Goal: Information Seeking & Learning: Learn about a topic

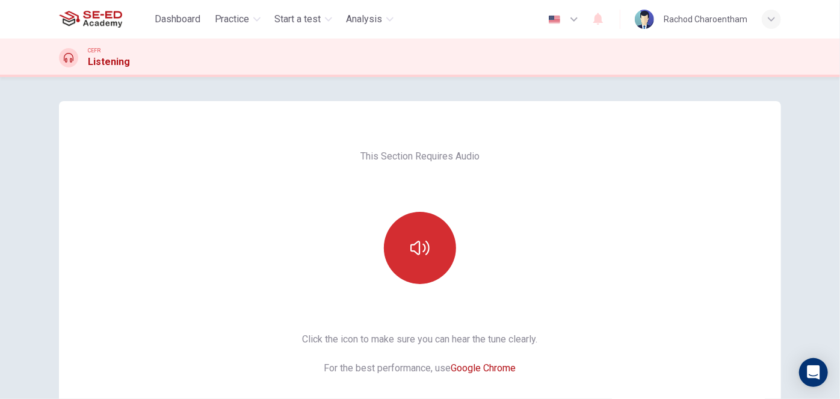
click at [414, 240] on icon "button" at bounding box center [419, 247] width 19 height 19
click at [417, 257] on icon "button" at bounding box center [419, 247] width 19 height 19
click at [420, 254] on icon "button" at bounding box center [419, 247] width 19 height 19
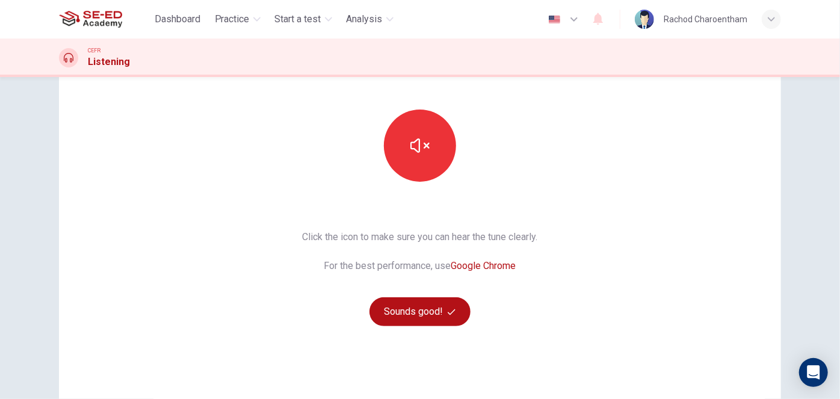
scroll to position [183, 0]
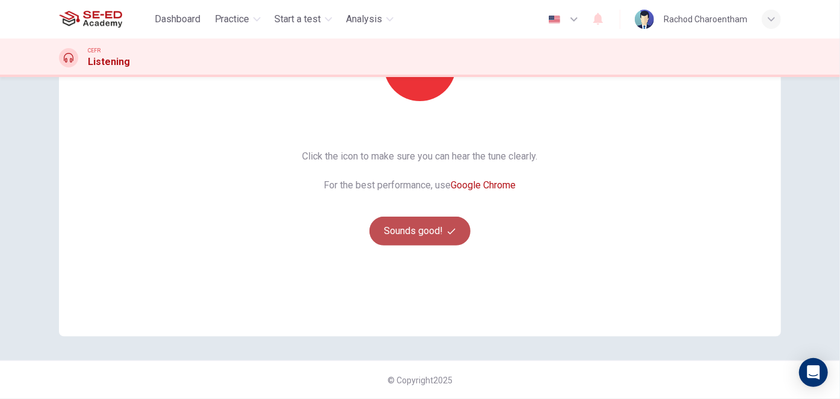
click at [427, 223] on button "Sounds good!" at bounding box center [419, 231] width 101 height 29
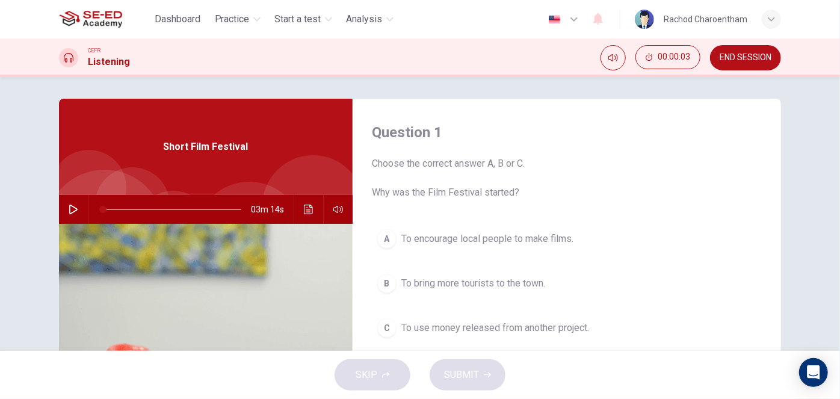
scroll to position [0, 0]
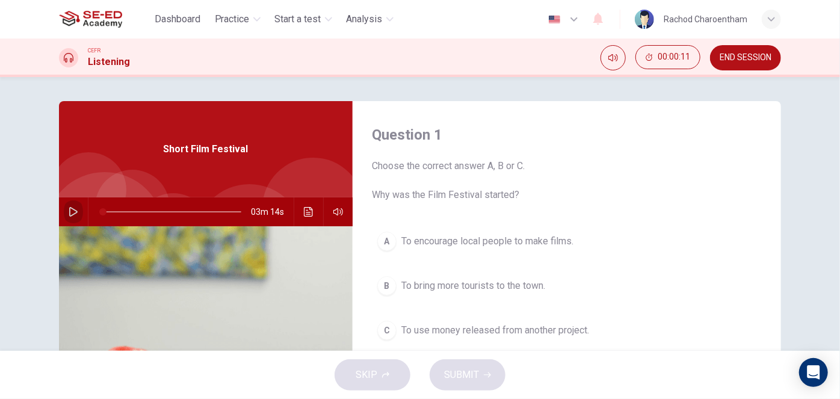
click at [69, 217] on button "button" at bounding box center [73, 211] width 19 height 29
click at [69, 212] on icon "button" at bounding box center [73, 212] width 8 height 10
type input "0"
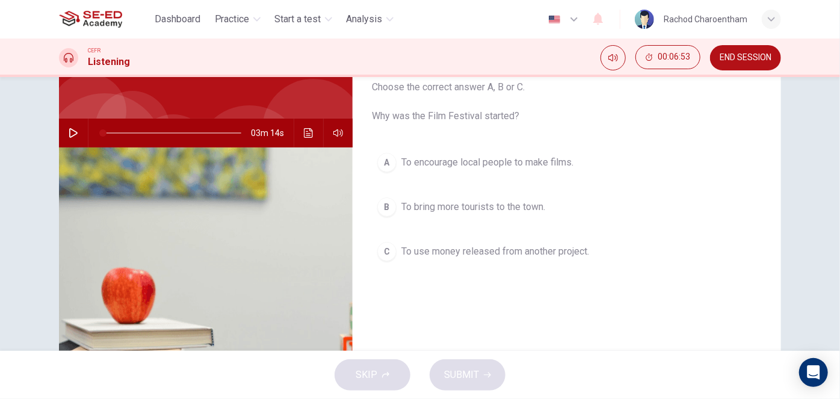
scroll to position [54, 0]
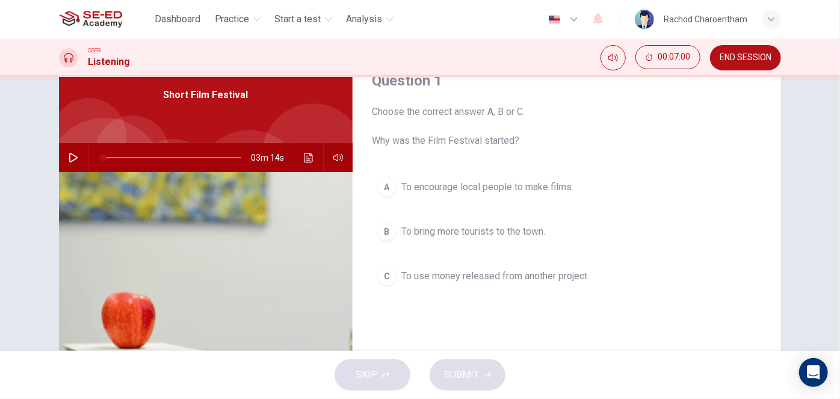
click at [442, 231] on span "To bring more tourists to the town." at bounding box center [473, 231] width 144 height 14
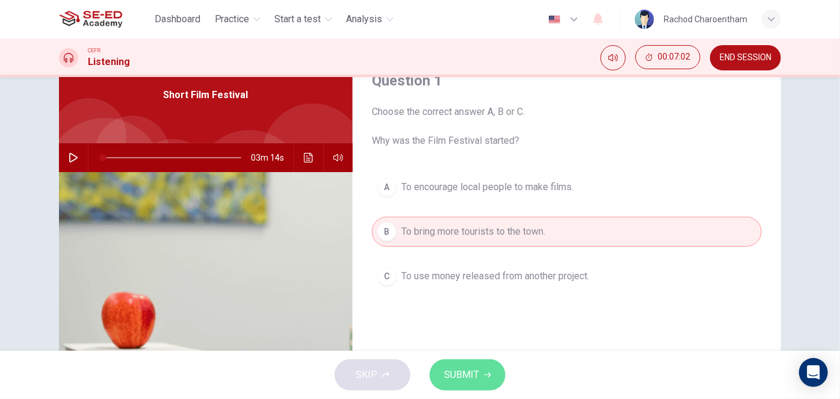
click at [469, 363] on button "SUBMIT" at bounding box center [467, 374] width 76 height 31
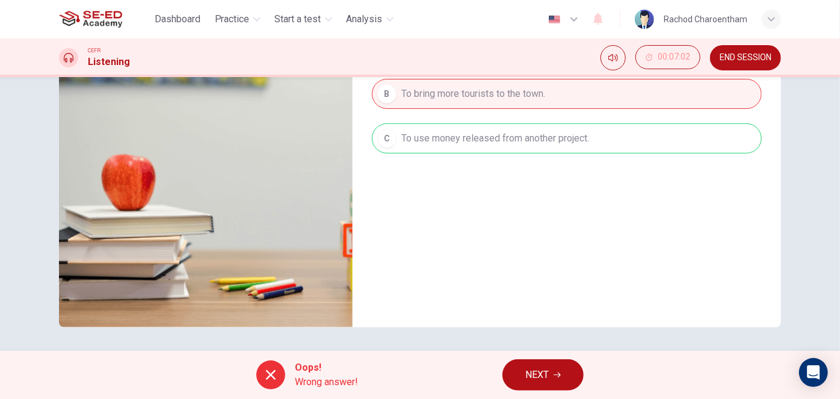
scroll to position [192, 0]
click at [325, 378] on span "Wrong answer!" at bounding box center [326, 382] width 63 height 14
drag, startPoint x: 297, startPoint y: 367, endPoint x: 304, endPoint y: 366, distance: 7.3
click at [298, 367] on span "Oops!" at bounding box center [326, 367] width 63 height 14
drag, startPoint x: 319, startPoint y: 384, endPoint x: 303, endPoint y: 385, distance: 15.7
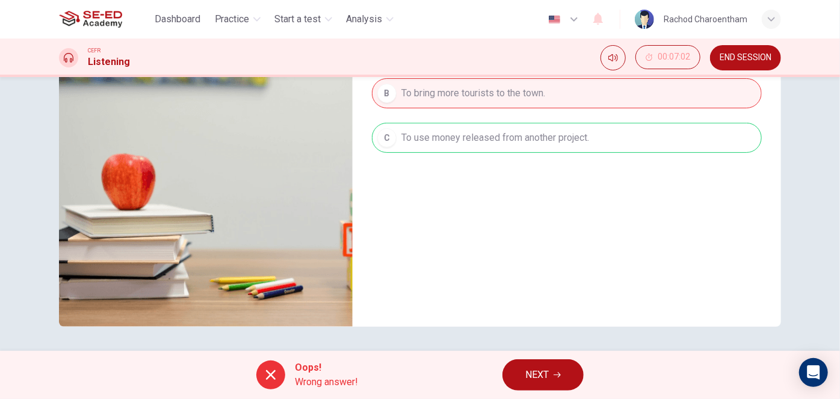
click at [314, 385] on span "Wrong answer!" at bounding box center [326, 382] width 63 height 14
click at [292, 385] on div "Oops! Wrong answer!" at bounding box center [307, 374] width 102 height 29
click at [314, 359] on div "Oops! Wrong answer! NEXT" at bounding box center [420, 375] width 840 height 48
click at [548, 382] on span "NEXT" at bounding box center [536, 374] width 23 height 17
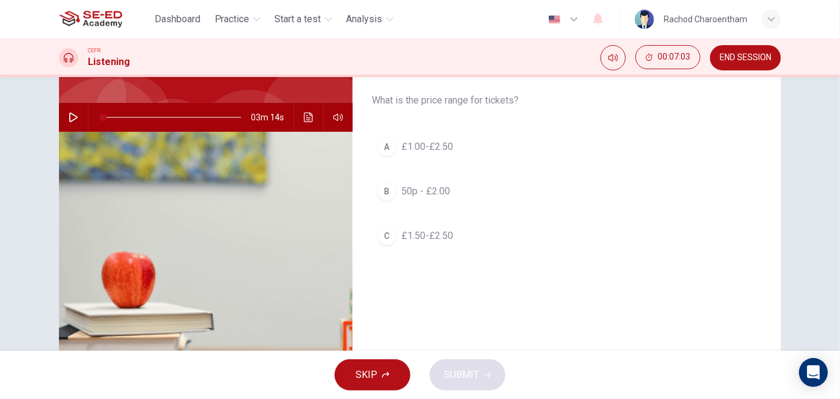
scroll to position [28, 0]
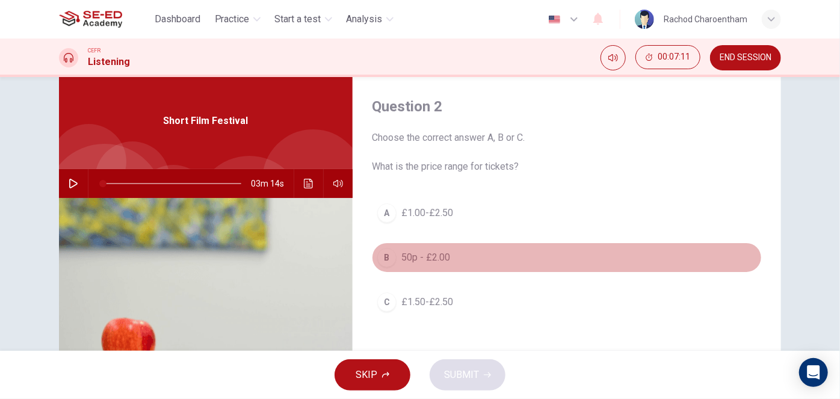
click at [428, 260] on span "50p - £2.00" at bounding box center [425, 257] width 49 height 14
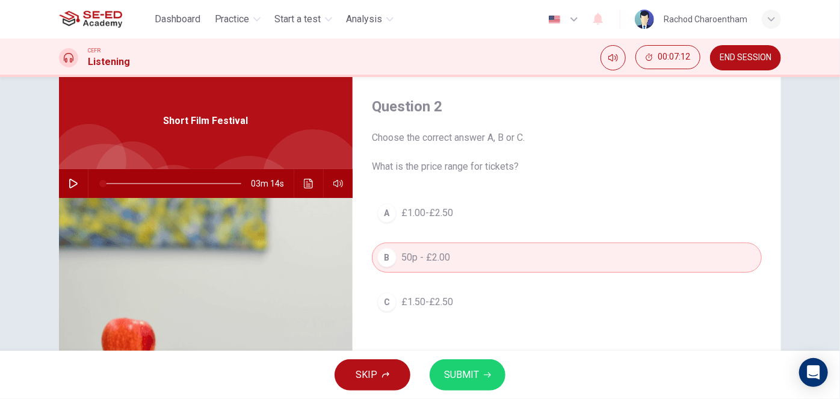
click at [461, 374] on span "SUBMIT" at bounding box center [461, 374] width 35 height 17
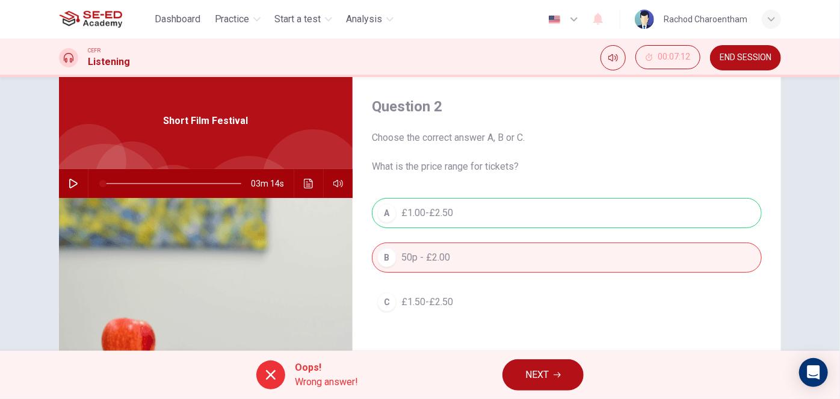
click at [565, 369] on button "NEXT" at bounding box center [542, 374] width 81 height 31
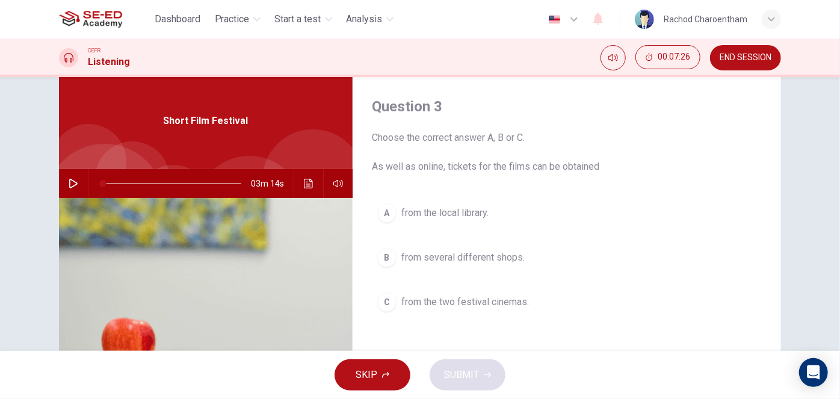
click at [454, 305] on span "from the two festival cinemas." at bounding box center [465, 302] width 128 height 14
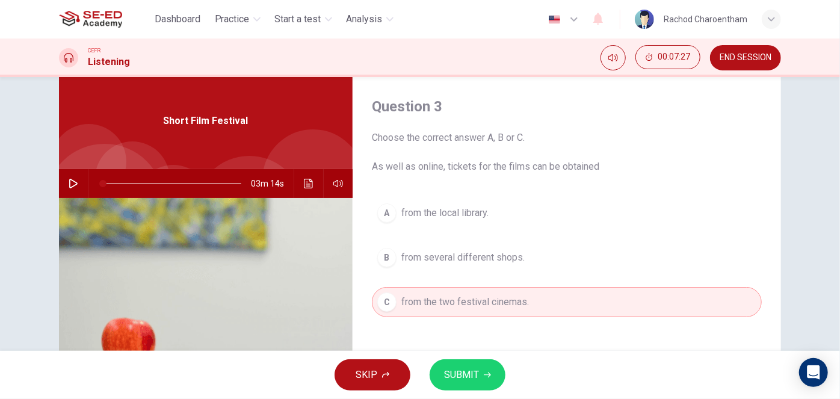
click at [460, 375] on span "SUBMIT" at bounding box center [461, 374] width 35 height 17
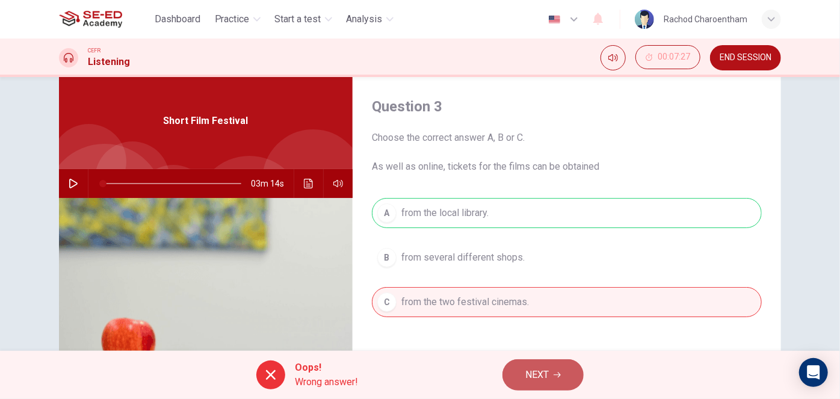
click at [568, 375] on button "NEXT" at bounding box center [542, 374] width 81 height 31
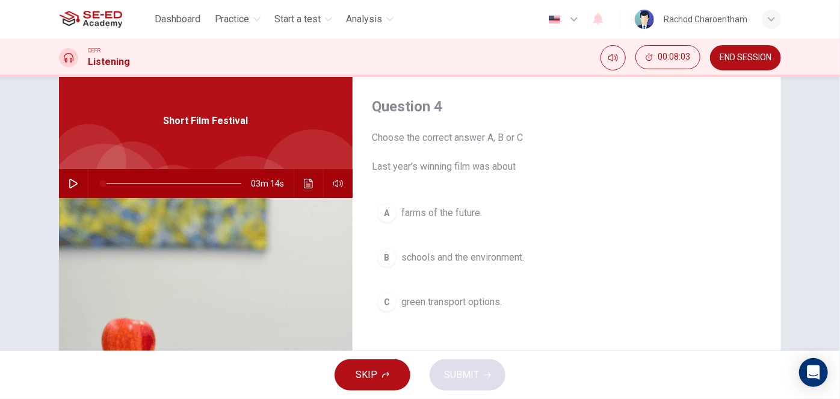
click at [456, 303] on span "green transport options." at bounding box center [451, 302] width 100 height 14
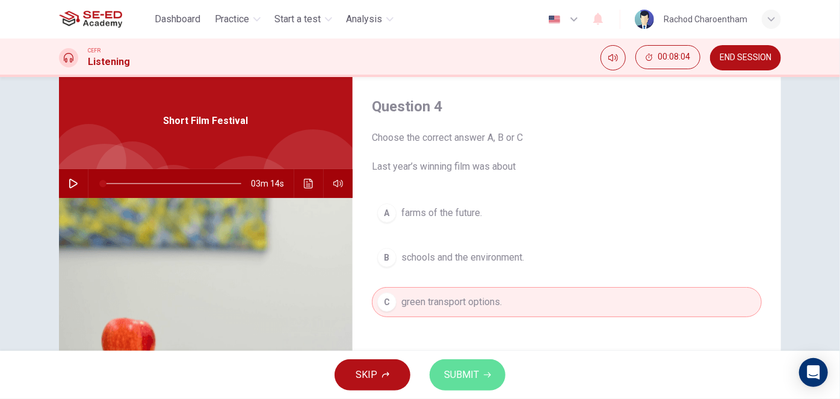
click at [458, 377] on span "SUBMIT" at bounding box center [461, 374] width 35 height 17
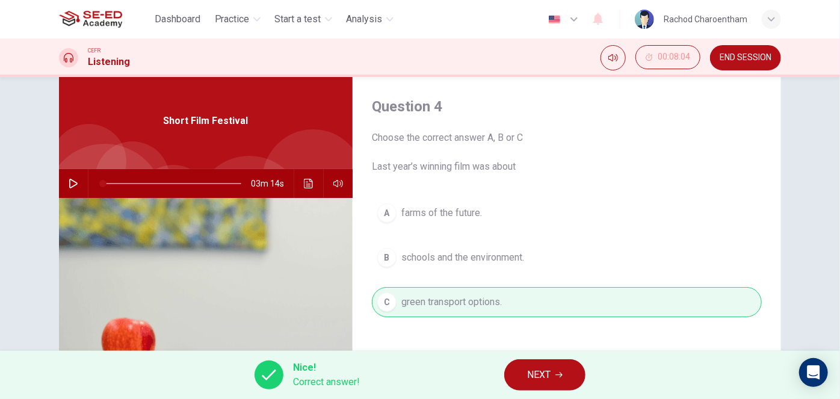
click at [538, 374] on span "NEXT" at bounding box center [538, 374] width 23 height 17
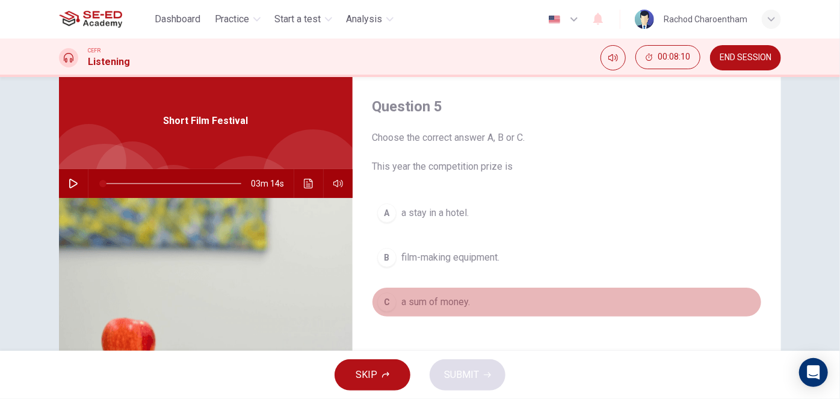
click at [440, 296] on span "a sum of money." at bounding box center [435, 302] width 69 height 14
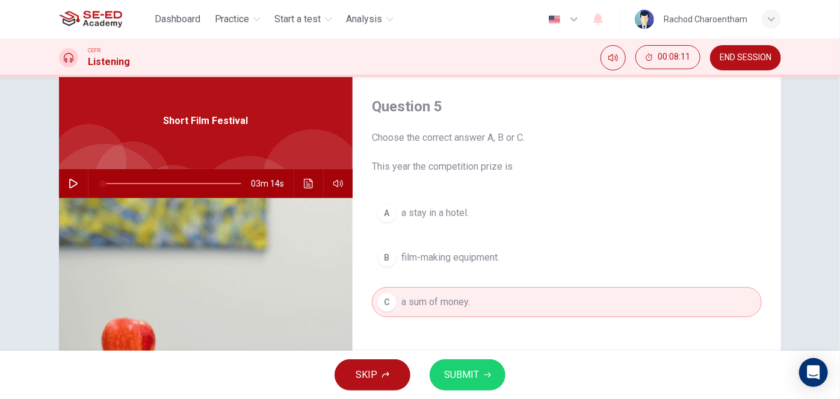
click at [455, 360] on button "SUBMIT" at bounding box center [467, 374] width 76 height 31
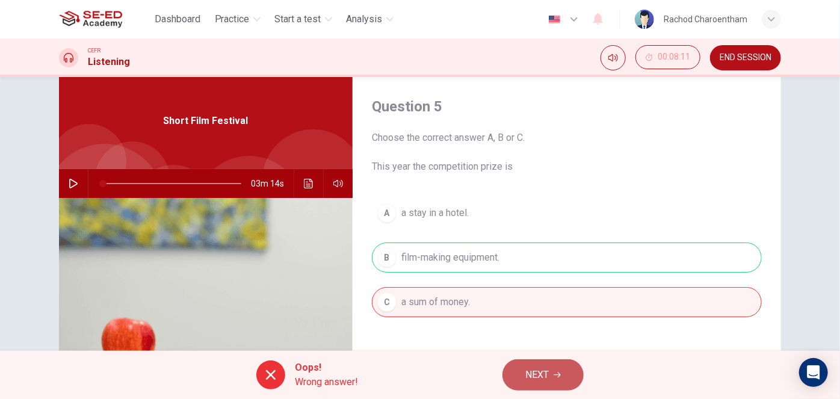
click at [524, 372] on button "NEXT" at bounding box center [542, 374] width 81 height 31
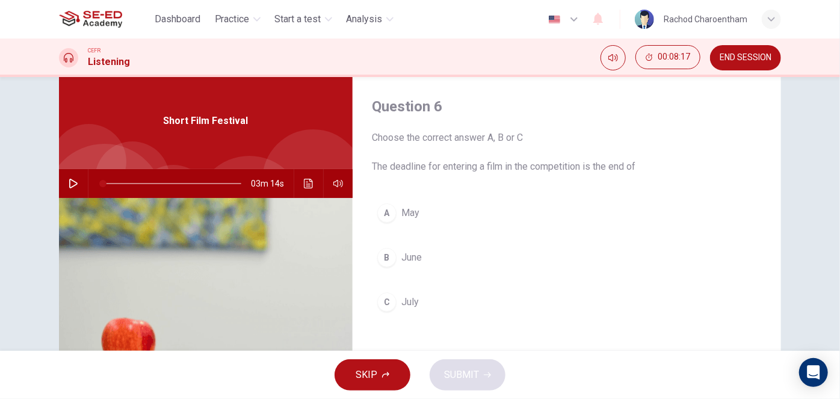
click at [396, 301] on button "C July" at bounding box center [567, 302] width 390 height 30
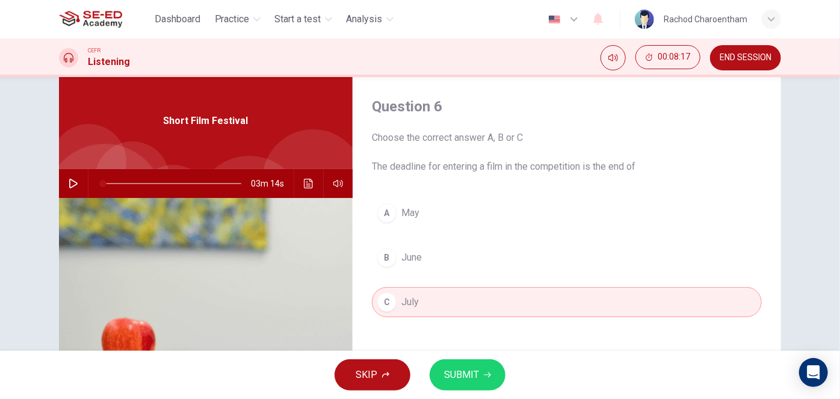
click at [472, 363] on button "SUBMIT" at bounding box center [467, 374] width 76 height 31
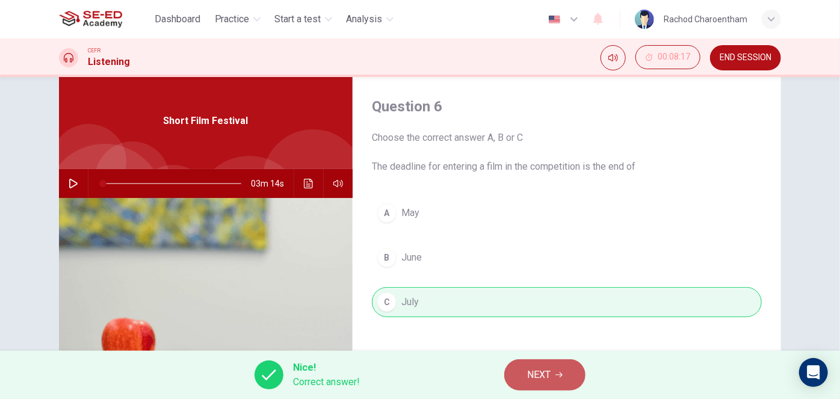
click at [535, 375] on span "NEXT" at bounding box center [538, 374] width 23 height 17
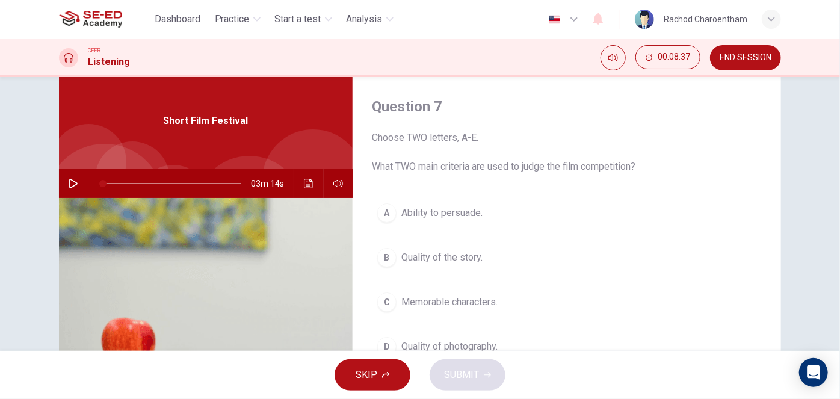
scroll to position [83, 0]
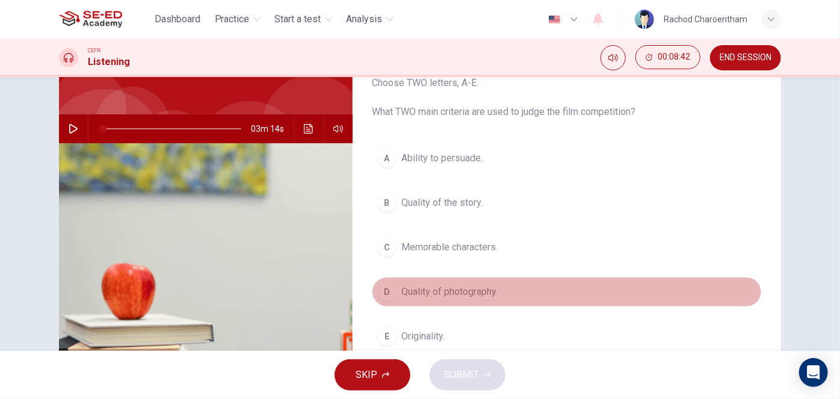
click at [493, 286] on span "Quality of photography." at bounding box center [449, 292] width 96 height 14
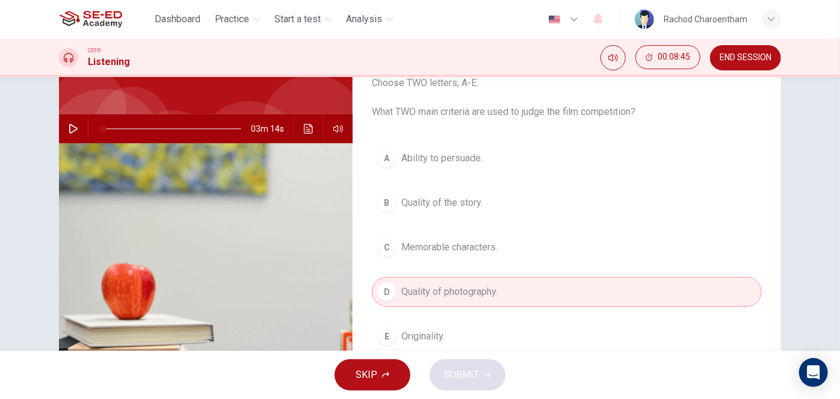
click at [472, 205] on span "Quality of the story." at bounding box center [441, 202] width 81 height 14
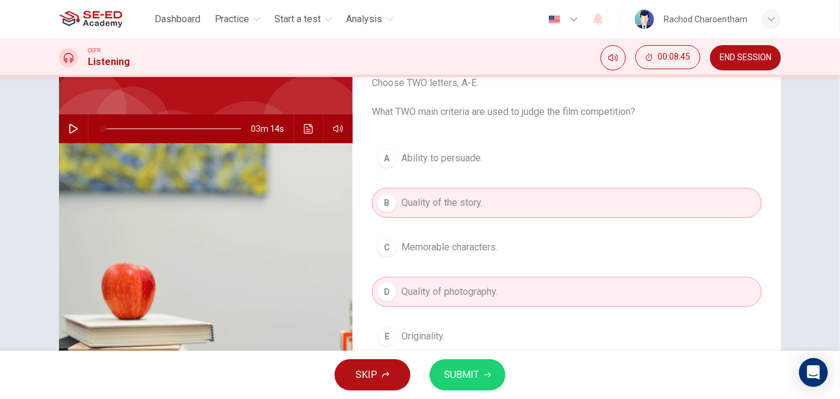
click at [467, 383] on button "SUBMIT" at bounding box center [467, 374] width 76 height 31
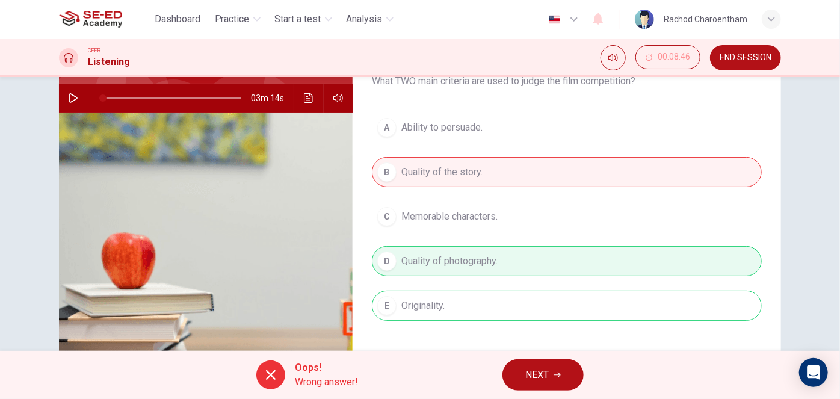
scroll to position [138, 0]
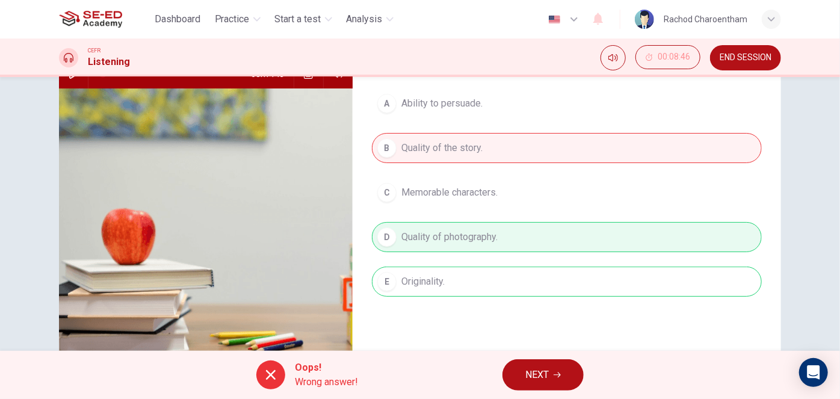
drag, startPoint x: 537, startPoint y: 371, endPoint x: 423, endPoint y: 292, distance: 137.5
click at [426, 295] on div "Dashboard Practice Start a test Analysis English en ​ Rachod Charoentham CEFR L…" at bounding box center [420, 199] width 840 height 399
click at [532, 371] on span "NEXT" at bounding box center [536, 374] width 23 height 17
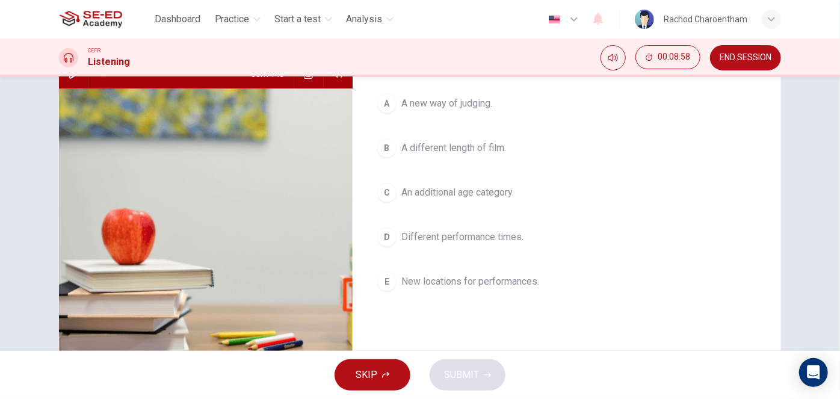
scroll to position [83, 0]
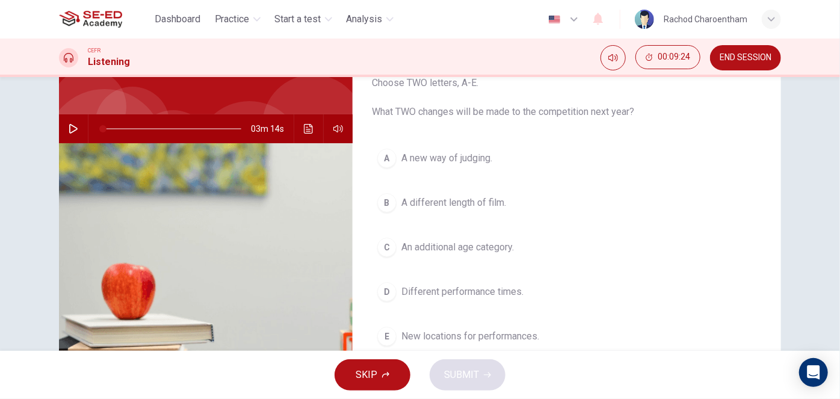
click at [447, 333] on span "New locations for performances." at bounding box center [470, 336] width 138 height 14
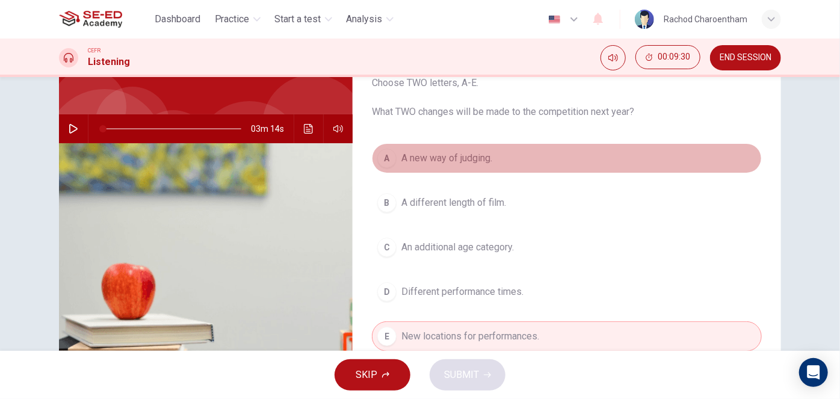
click at [473, 159] on span "A new way of judging." at bounding box center [446, 158] width 91 height 14
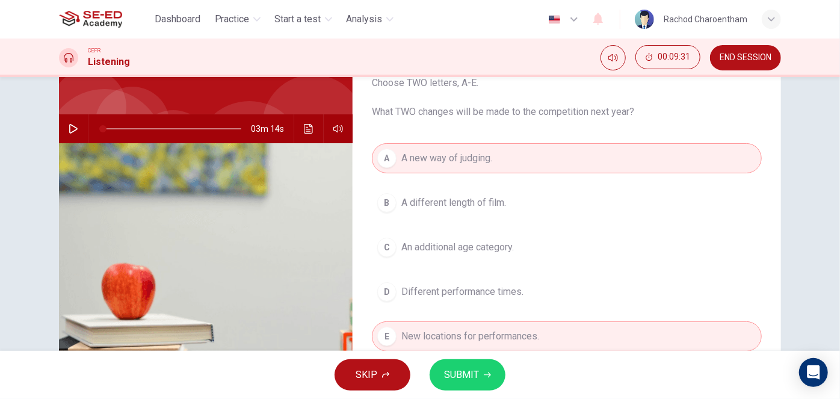
click at [454, 374] on span "SUBMIT" at bounding box center [461, 374] width 35 height 17
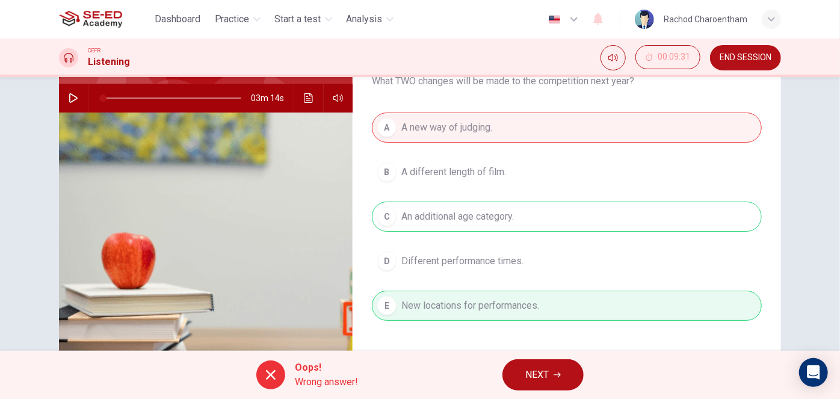
scroll to position [138, 0]
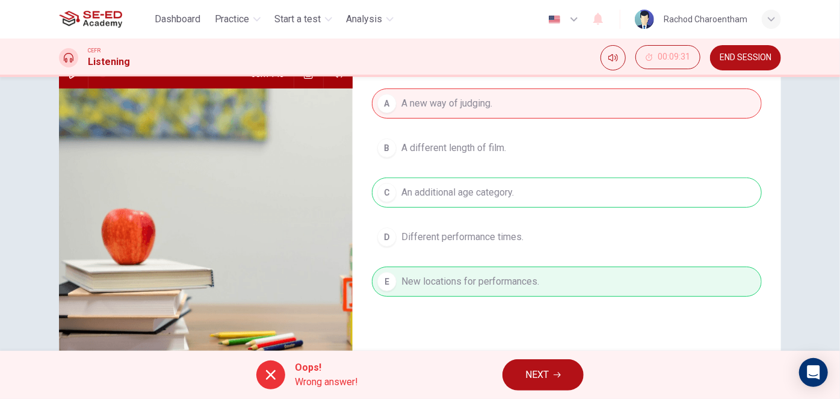
click at [280, 365] on div at bounding box center [270, 374] width 29 height 29
click at [518, 383] on button "NEXT" at bounding box center [542, 374] width 81 height 31
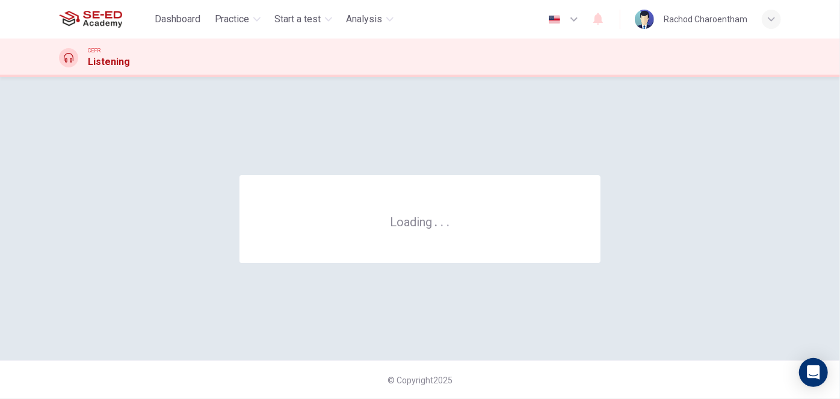
scroll to position [0, 0]
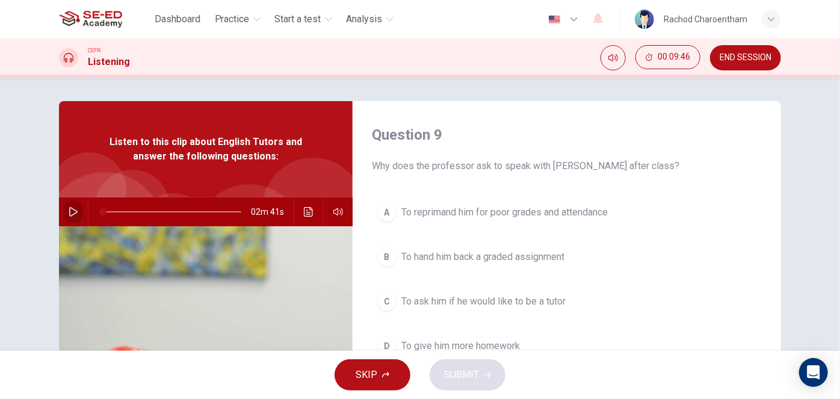
click at [70, 209] on icon "button" at bounding box center [73, 212] width 8 height 10
click at [75, 209] on icon "button" at bounding box center [74, 212] width 10 height 10
type input "0"
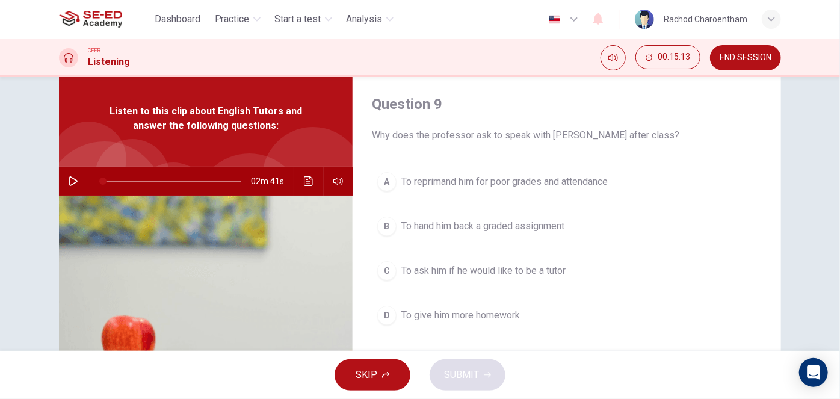
scroll to position [54, 0]
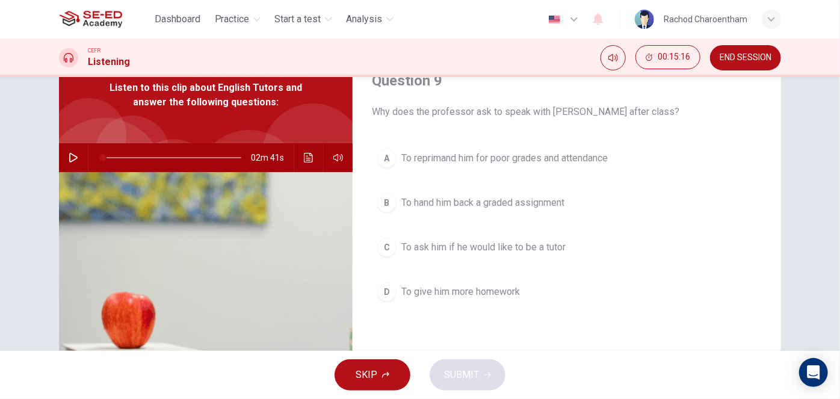
click at [472, 250] on span "To ask him if he would like to be a tutor" at bounding box center [483, 247] width 164 height 14
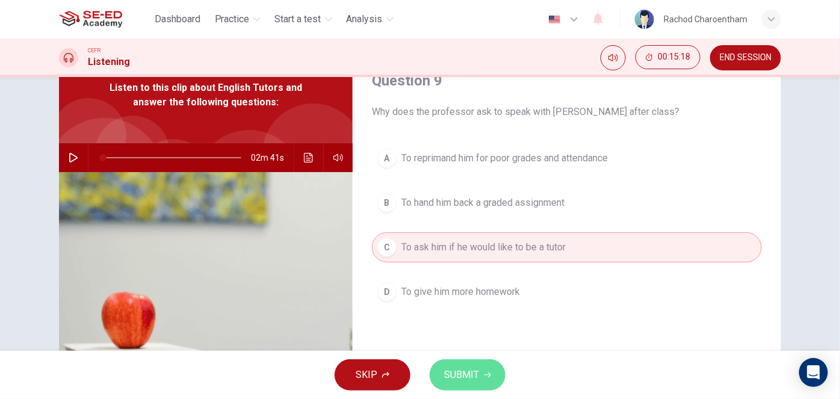
click at [457, 370] on span "SUBMIT" at bounding box center [461, 374] width 35 height 17
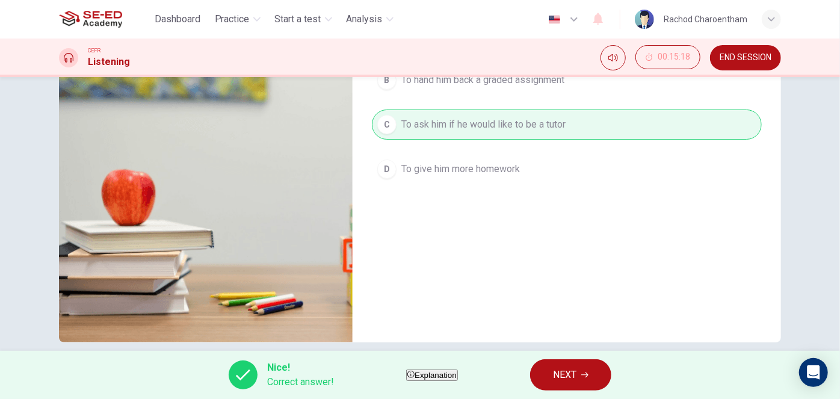
scroll to position [192, 0]
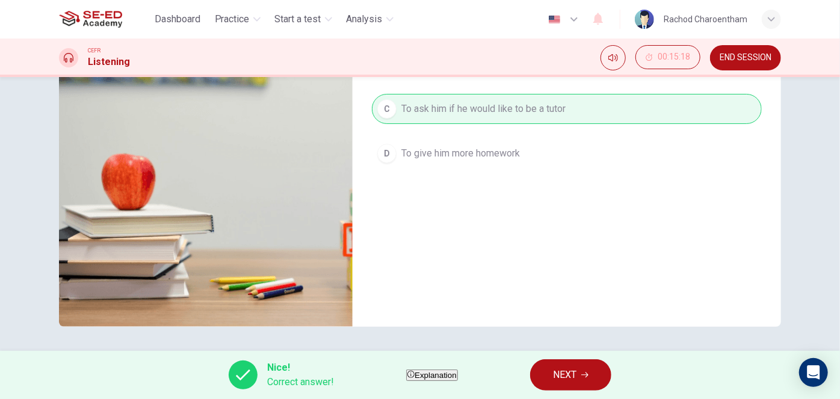
click at [574, 369] on button "NEXT" at bounding box center [570, 374] width 81 height 31
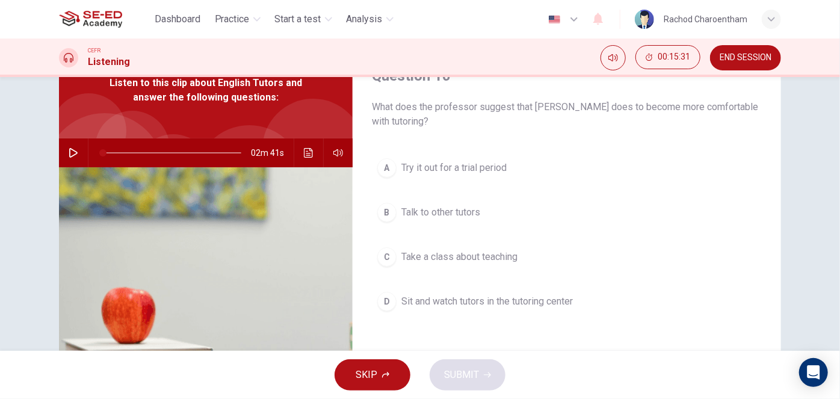
scroll to position [83, 0]
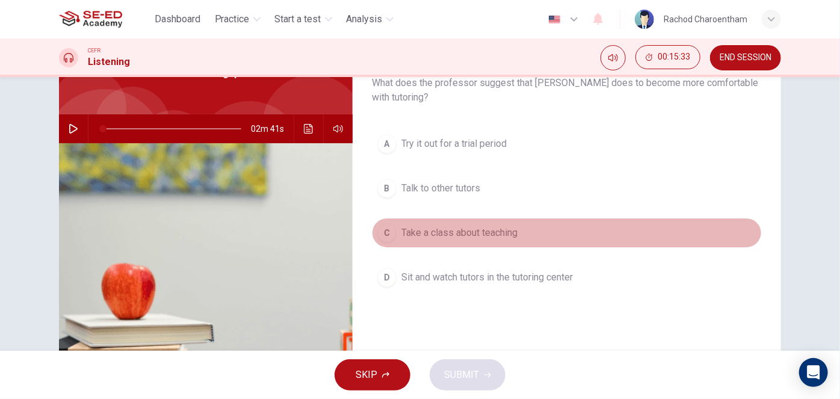
click at [510, 239] on span "Take a class about teaching" at bounding box center [459, 233] width 116 height 14
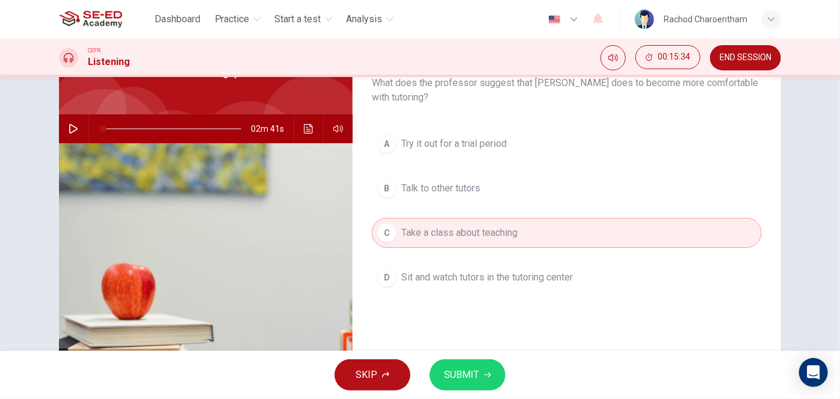
click at [460, 368] on span "SUBMIT" at bounding box center [461, 374] width 35 height 17
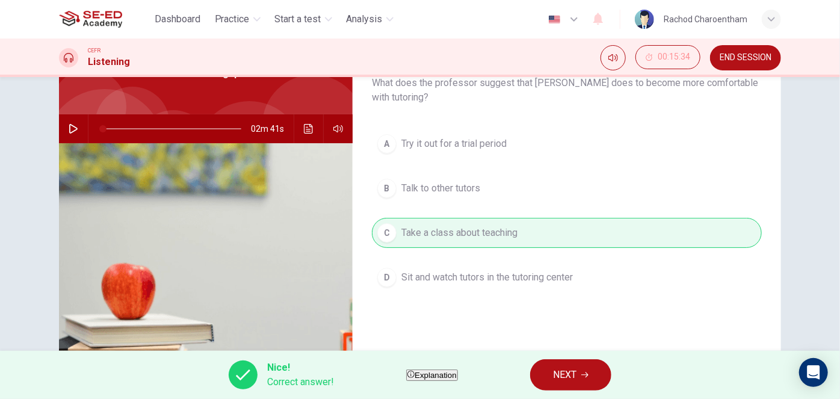
click at [565, 375] on button "NEXT" at bounding box center [570, 374] width 81 height 31
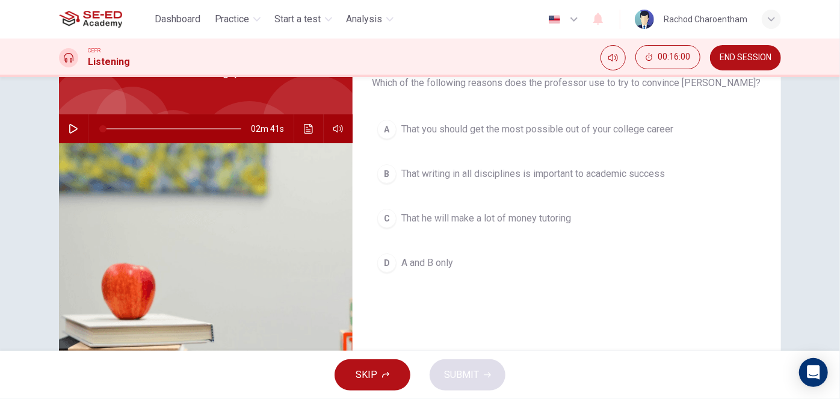
click at [579, 140] on button "A That you should get the most possible out of your college career" at bounding box center [567, 129] width 390 height 30
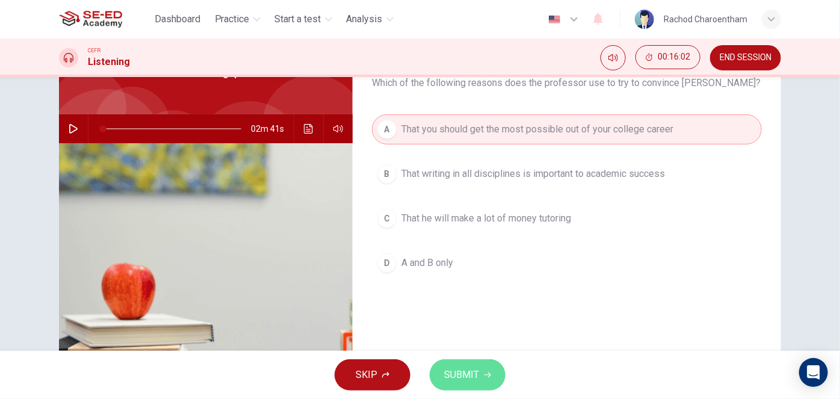
click at [470, 366] on button "SUBMIT" at bounding box center [467, 374] width 76 height 31
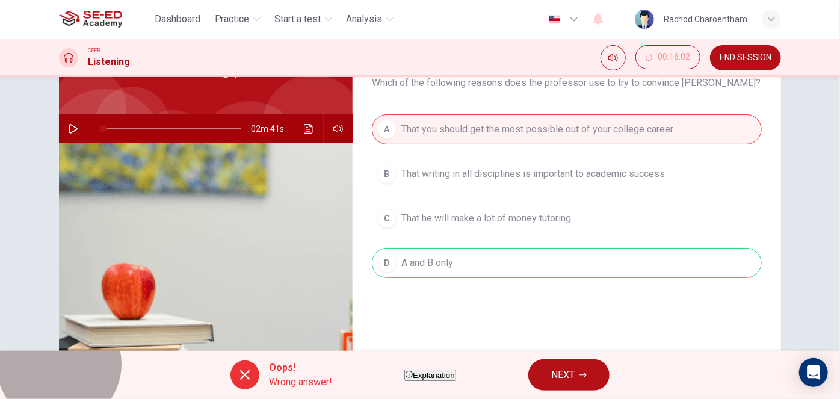
click at [436, 373] on span "Explanation" at bounding box center [434, 375] width 42 height 9
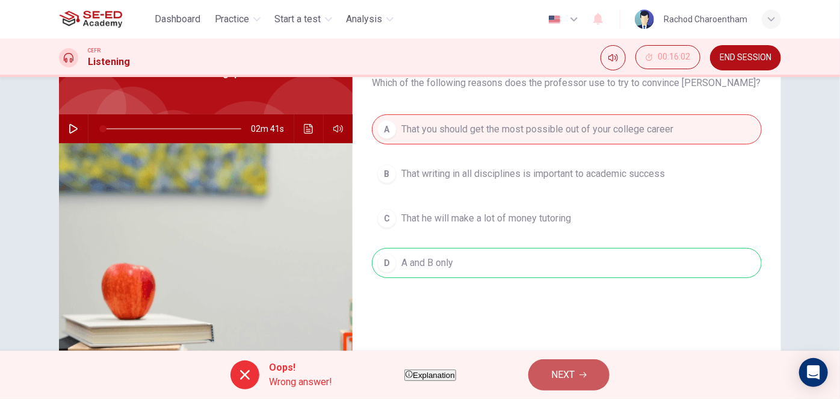
click at [576, 373] on button "NEXT" at bounding box center [568, 374] width 81 height 31
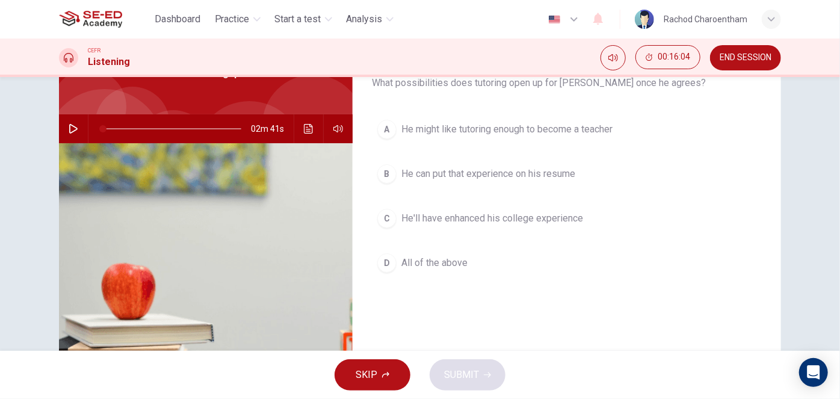
scroll to position [28, 0]
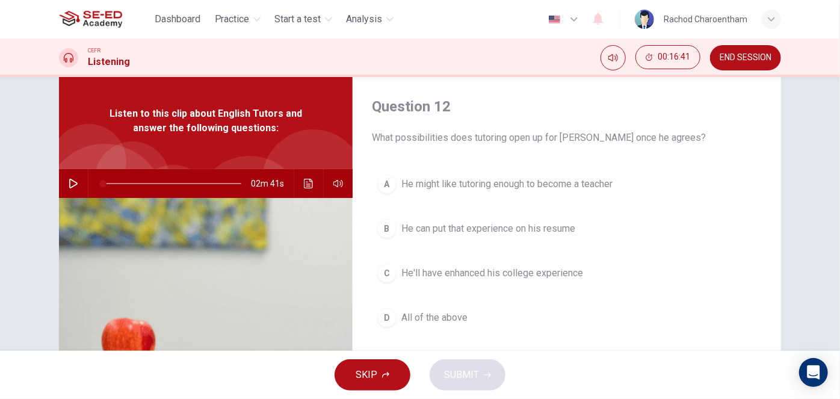
click at [444, 323] on span "All of the above" at bounding box center [434, 317] width 66 height 14
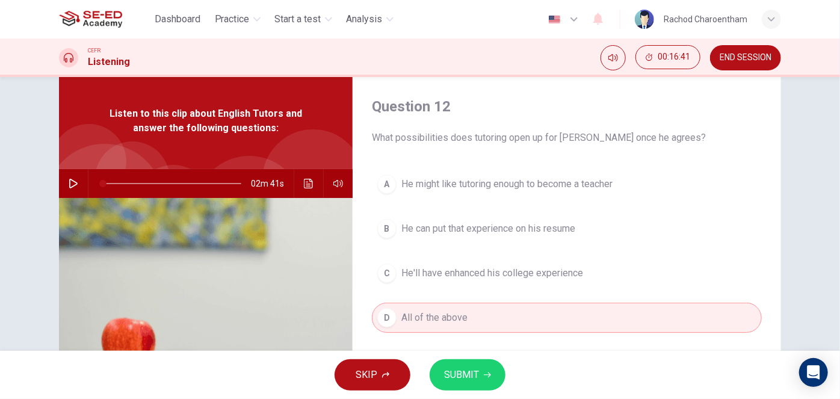
click at [463, 375] on span "SUBMIT" at bounding box center [461, 374] width 35 height 17
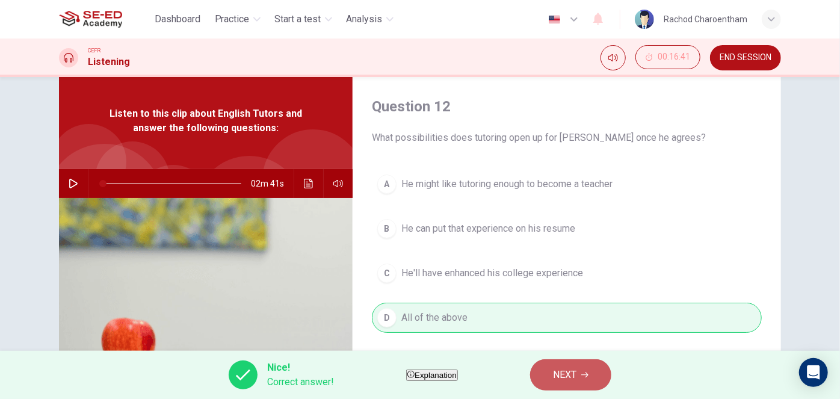
click at [576, 371] on span "NEXT" at bounding box center [564, 374] width 23 height 17
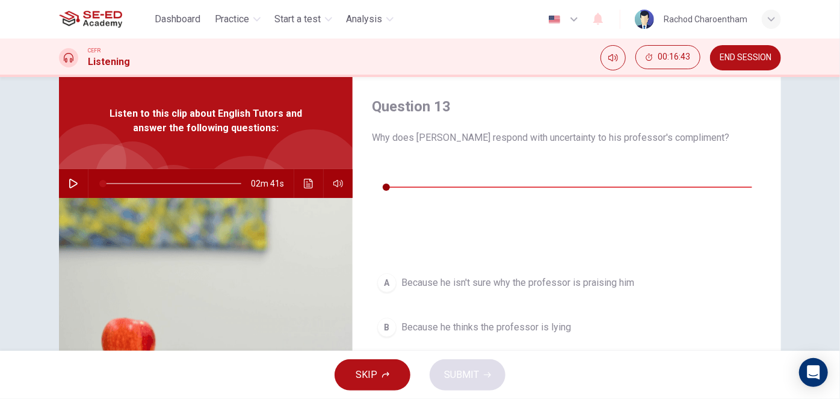
click at [375, 170] on button "button" at bounding box center [381, 168] width 19 height 19
type input "0"
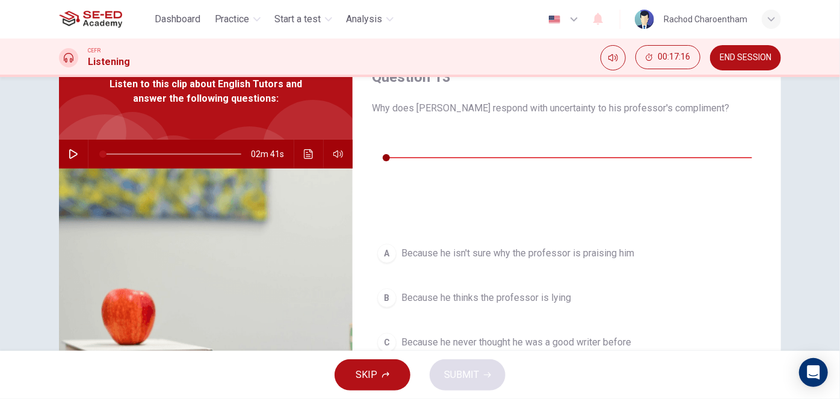
scroll to position [83, 0]
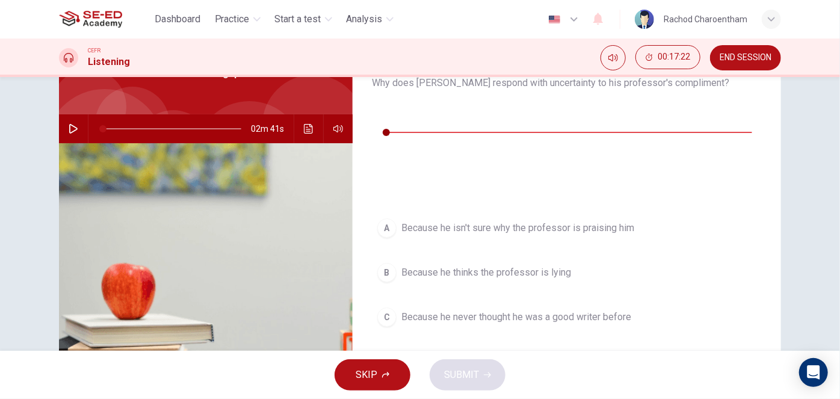
click at [410, 354] on span "Both A and C" at bounding box center [428, 361] width 54 height 14
click at [467, 370] on span "SUBMIT" at bounding box center [461, 374] width 35 height 17
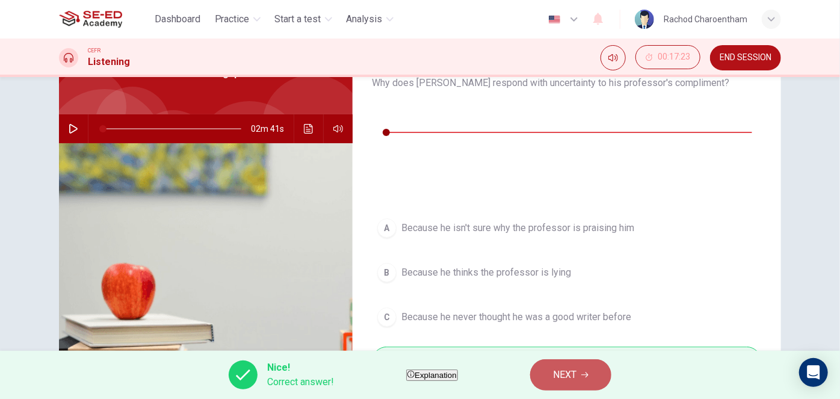
click at [573, 366] on button "NEXT" at bounding box center [570, 374] width 81 height 31
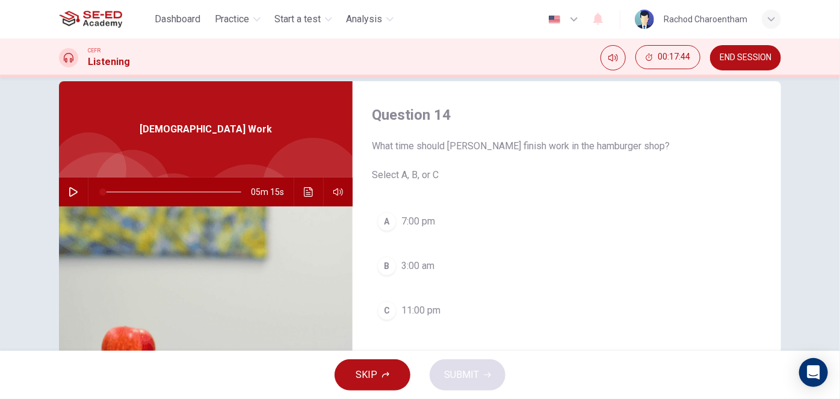
scroll to position [0, 0]
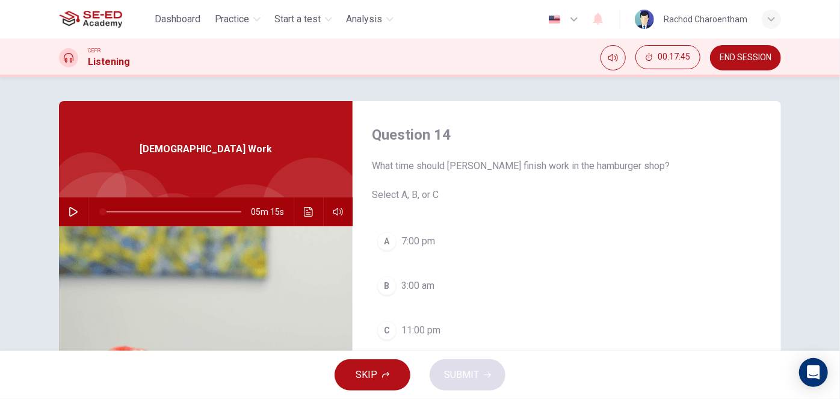
click at [65, 209] on button "button" at bounding box center [73, 211] width 19 height 29
type input "1"
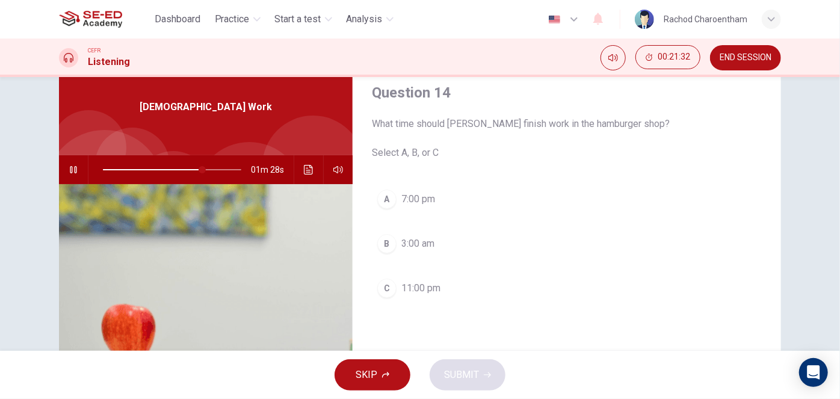
scroll to position [109, 0]
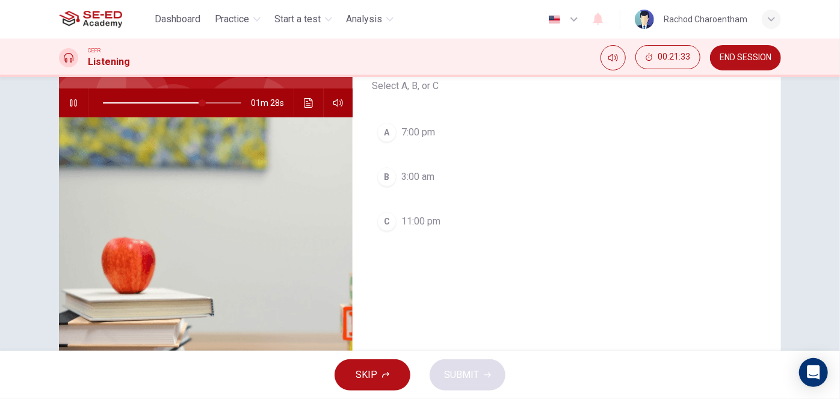
click at [401, 221] on span "11:00 pm" at bounding box center [420, 221] width 39 height 14
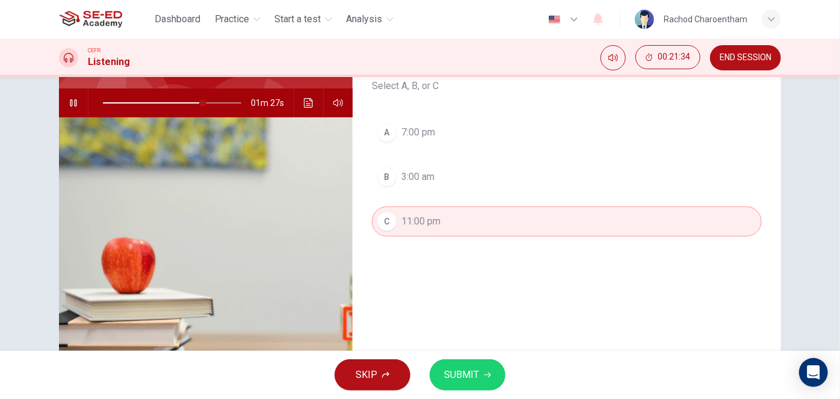
click at [507, 394] on div "SKIP SUBMIT" at bounding box center [420, 375] width 840 height 48
click at [496, 386] on button "SUBMIT" at bounding box center [467, 374] width 76 height 31
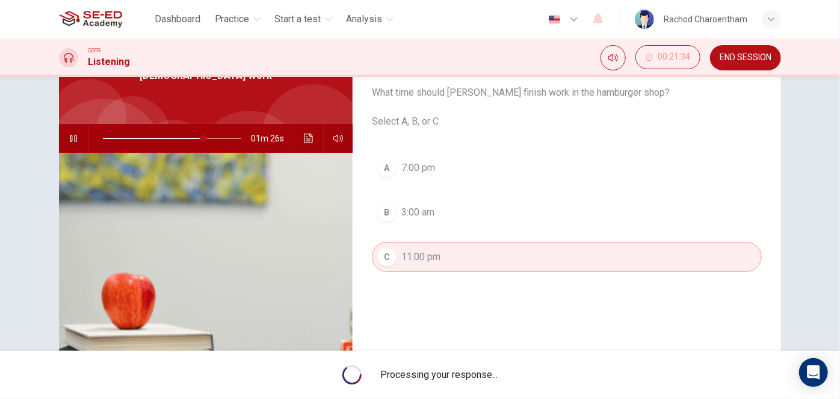
scroll to position [54, 0]
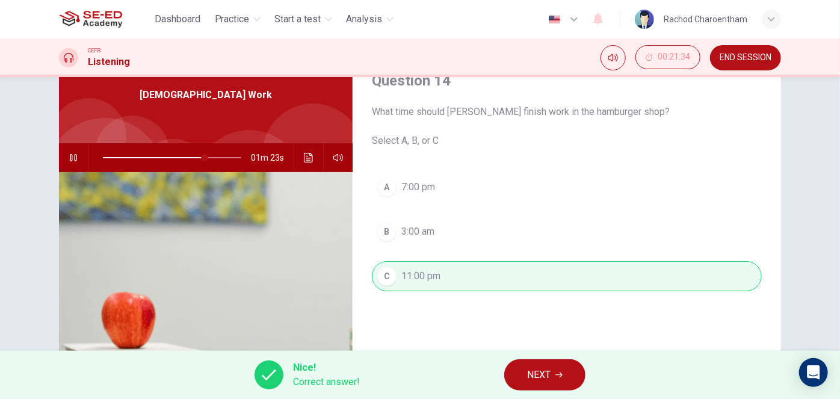
click at [552, 365] on button "NEXT" at bounding box center [544, 374] width 81 height 31
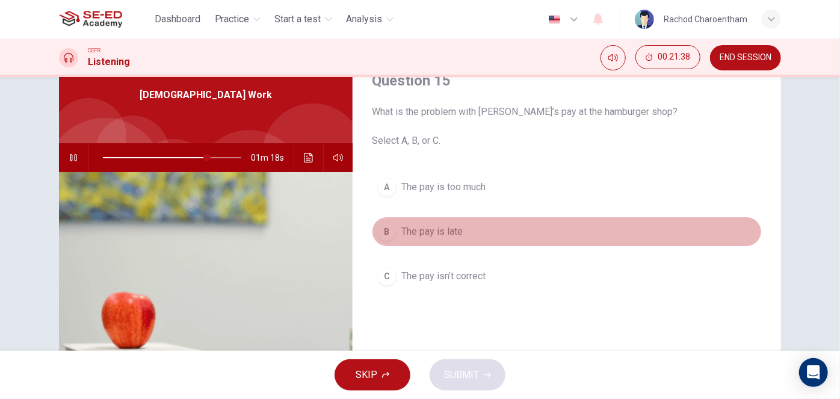
click at [394, 229] on button "B The pay is late" at bounding box center [567, 232] width 390 height 30
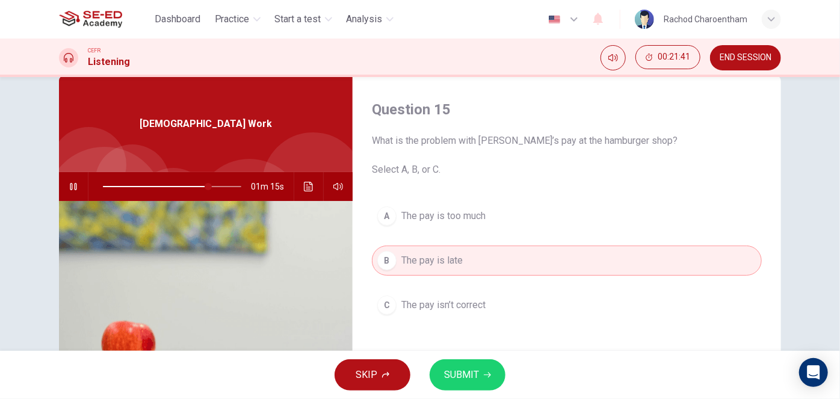
scroll to position [0, 0]
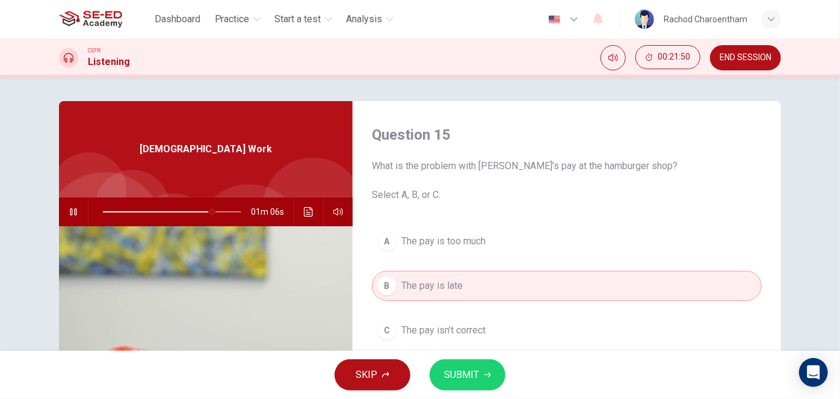
click at [470, 366] on button "SUBMIT" at bounding box center [467, 374] width 76 height 31
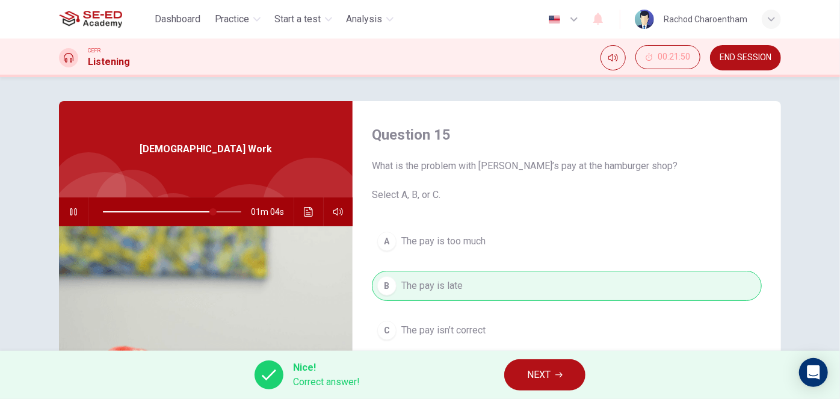
click at [518, 365] on button "NEXT" at bounding box center [544, 374] width 81 height 31
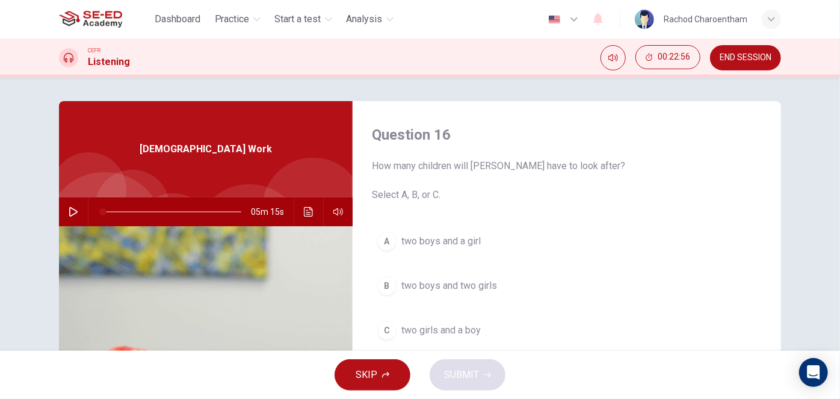
click at [72, 202] on button "button" at bounding box center [73, 211] width 19 height 29
click at [429, 239] on span "two boys and a girl" at bounding box center [440, 241] width 79 height 14
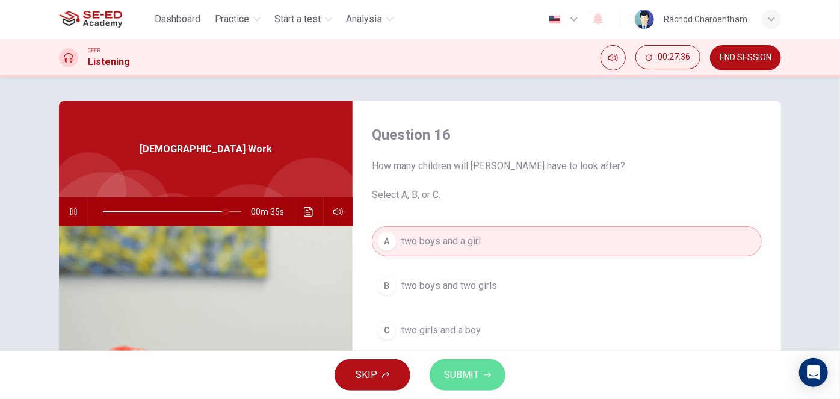
drag, startPoint x: 462, startPoint y: 373, endPoint x: 464, endPoint y: 364, distance: 9.2
click at [462, 374] on span "SUBMIT" at bounding box center [461, 374] width 35 height 17
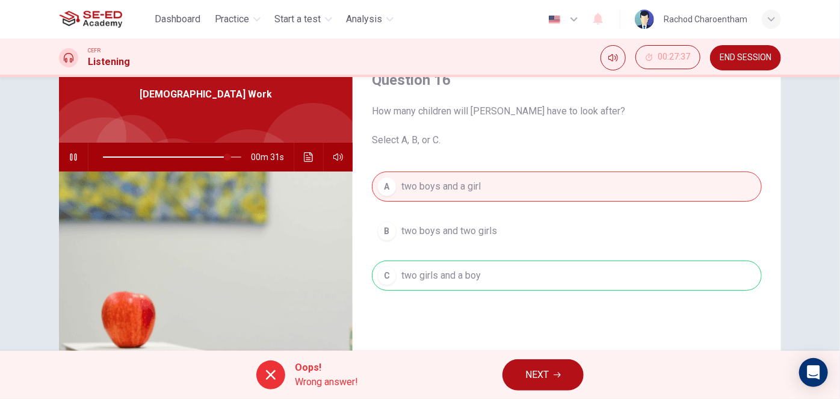
scroll to position [54, 0]
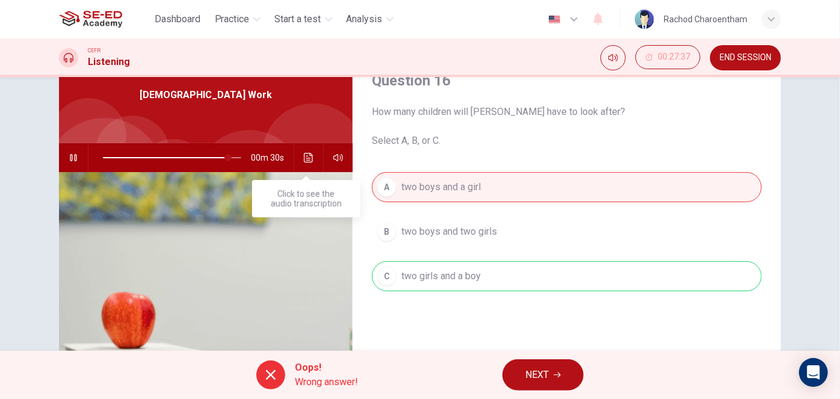
click at [309, 160] on icon "Click to see the audio transcription" at bounding box center [308, 158] width 9 height 10
click at [307, 160] on icon "Click to see the audio transcription" at bounding box center [309, 158] width 10 height 10
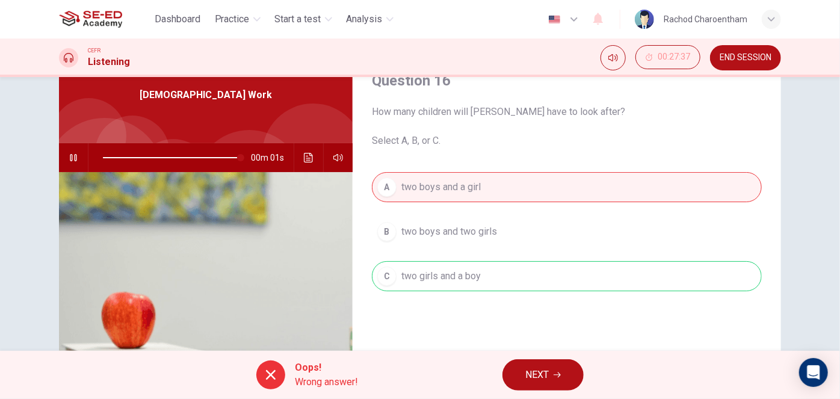
type input "0"
click at [535, 358] on div "Oops! Wrong answer! NEXT" at bounding box center [420, 375] width 840 height 48
drag, startPoint x: 539, startPoint y: 370, endPoint x: 531, endPoint y: 345, distance: 26.6
click at [538, 371] on span "NEXT" at bounding box center [536, 374] width 23 height 17
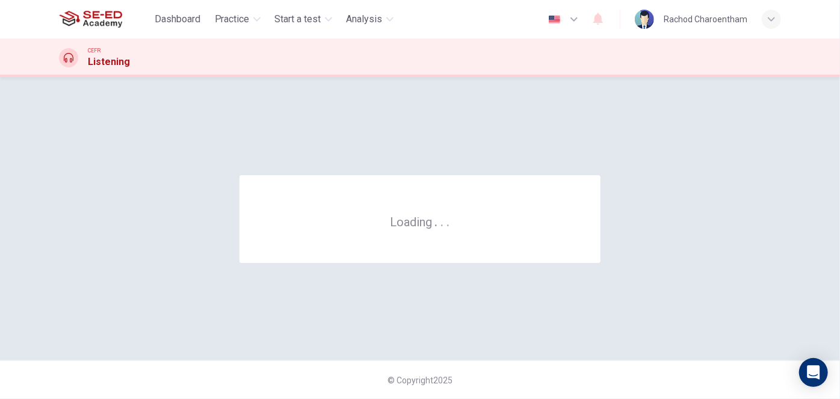
scroll to position [0, 0]
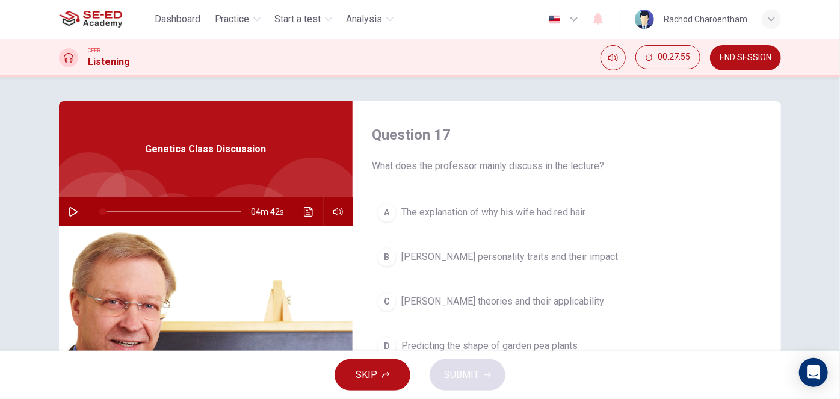
click at [67, 205] on button "button" at bounding box center [73, 211] width 19 height 29
type input "9"
click at [553, 263] on span "[PERSON_NAME] personality traits and their impact" at bounding box center [509, 257] width 217 height 14
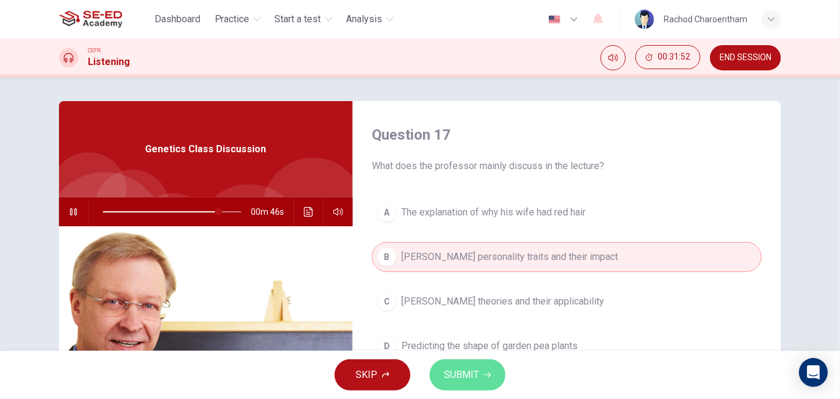
click at [472, 371] on span "SUBMIT" at bounding box center [461, 374] width 35 height 17
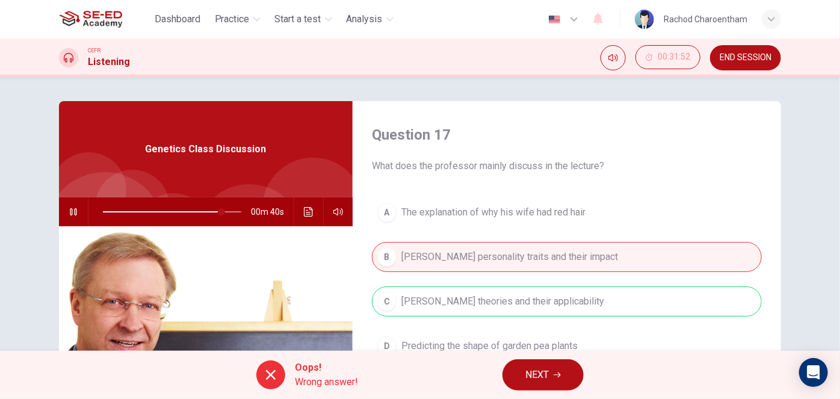
click at [535, 374] on span "NEXT" at bounding box center [536, 374] width 23 height 17
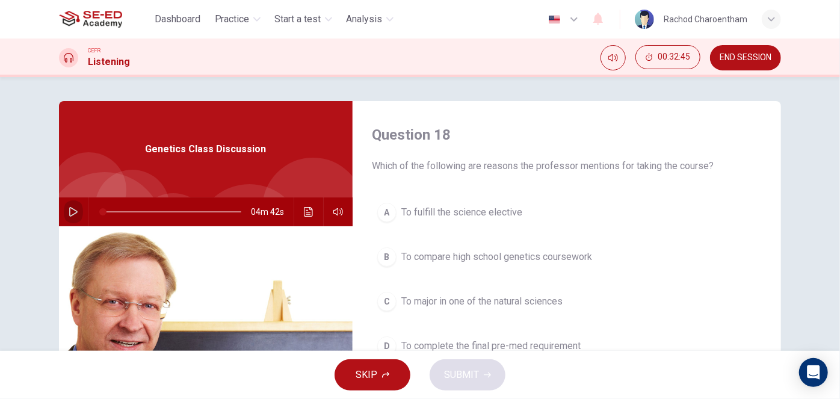
click at [71, 211] on icon "button" at bounding box center [74, 212] width 10 height 10
drag, startPoint x: 482, startPoint y: 298, endPoint x: 472, endPoint y: 298, distance: 10.2
click at [482, 298] on span "To major in one of the natural sciences" at bounding box center [481, 301] width 161 height 14
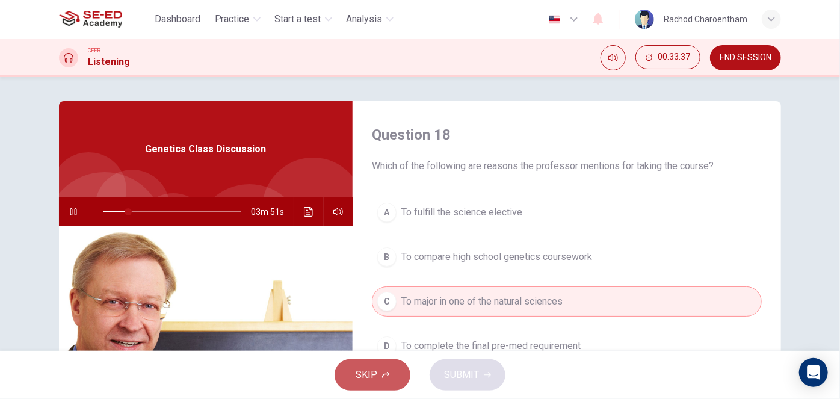
click at [387, 371] on icon "button" at bounding box center [385, 374] width 7 height 7
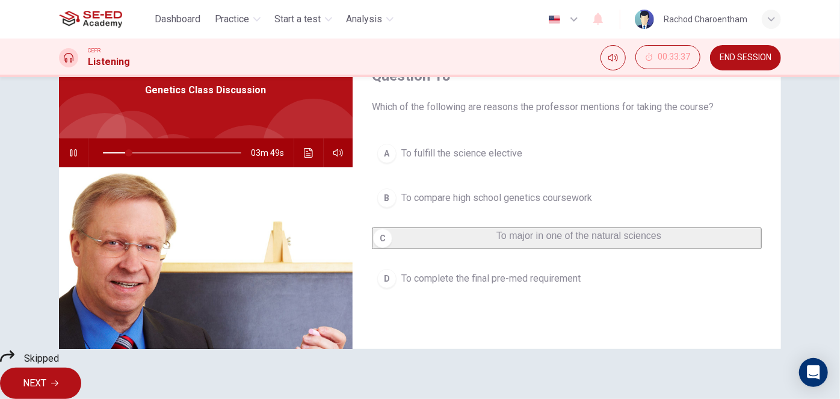
scroll to position [54, 0]
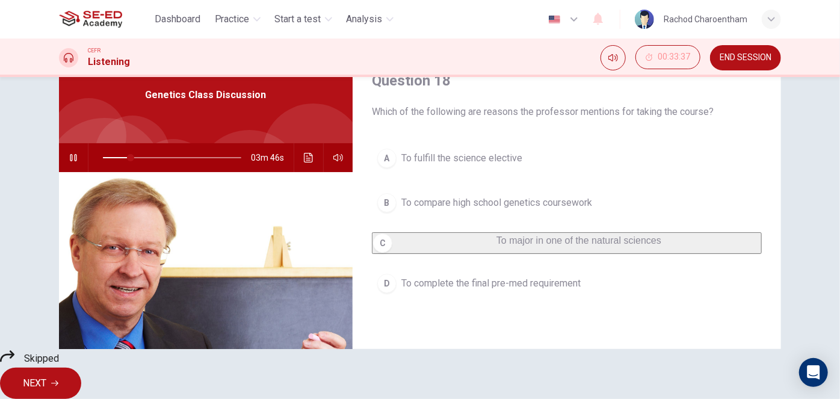
click at [14, 363] on icon at bounding box center [7, 356] width 14 height 14
click at [46, 375] on span "NEXT" at bounding box center [34, 383] width 23 height 17
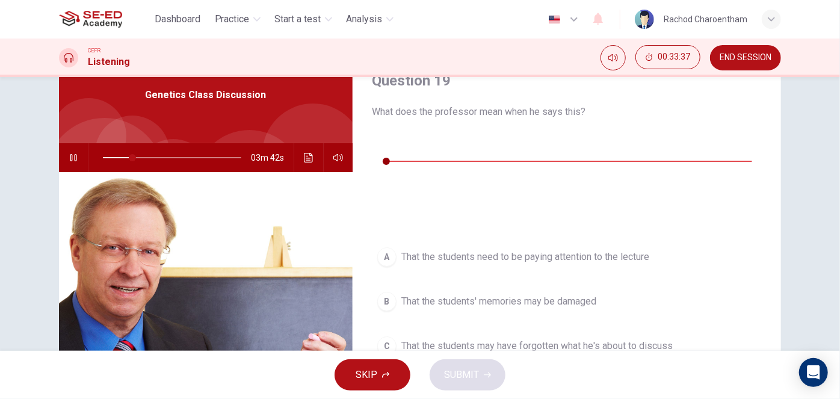
scroll to position [0, 0]
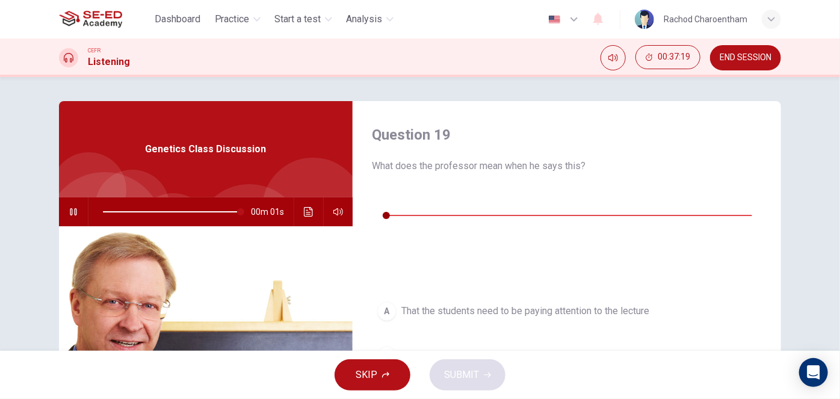
type input "0"
click at [383, 202] on icon "button" at bounding box center [381, 197] width 8 height 10
type input "0"
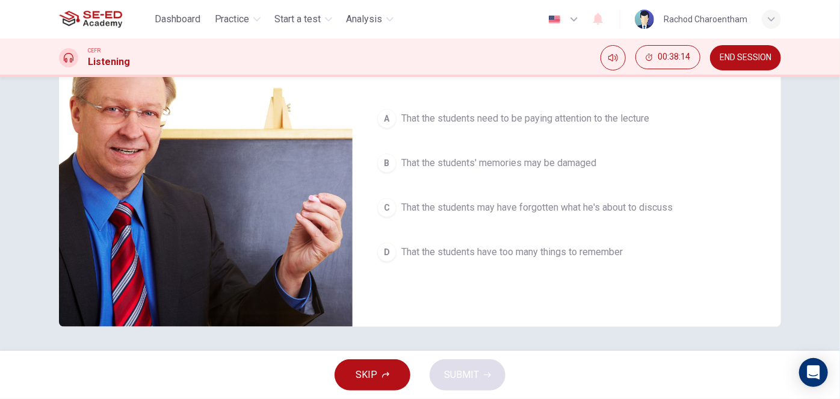
scroll to position [83, 0]
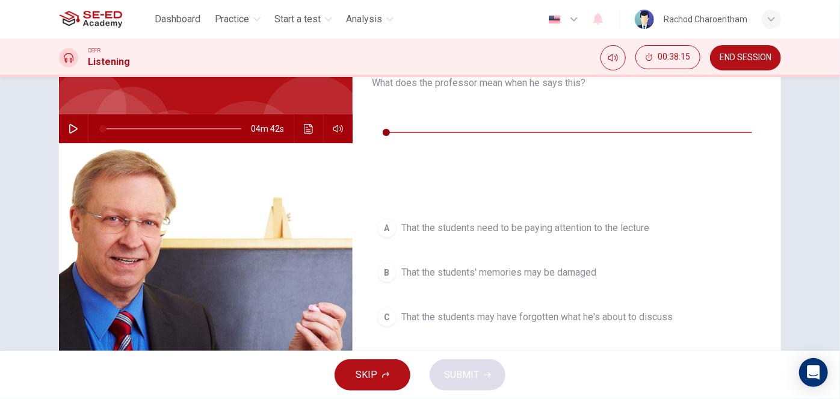
click at [475, 354] on span "That the students have too many things to remember" at bounding box center [511, 361] width 221 height 14
click at [470, 371] on span "SUBMIT" at bounding box center [461, 374] width 35 height 17
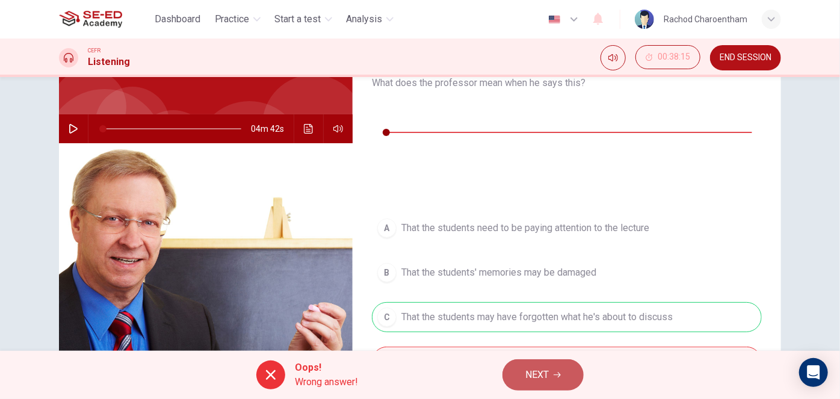
click at [550, 371] on button "NEXT" at bounding box center [542, 374] width 81 height 31
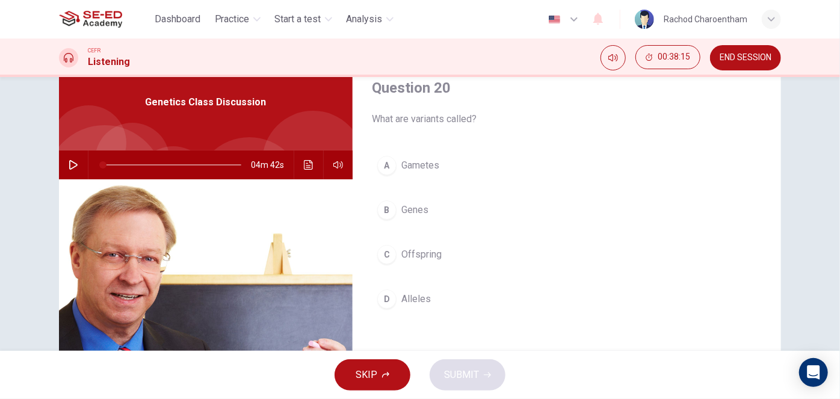
scroll to position [28, 0]
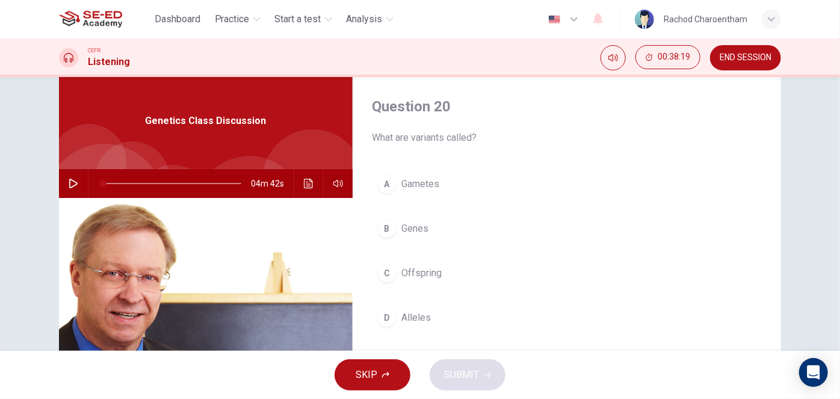
click at [421, 221] on span "Genes" at bounding box center [414, 228] width 27 height 14
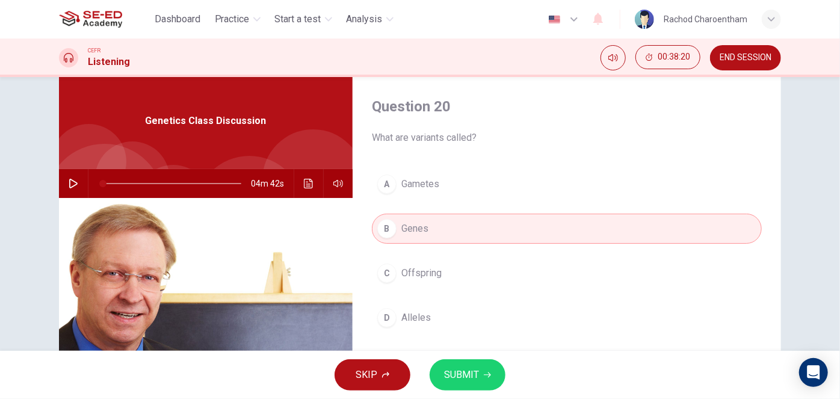
click at [465, 371] on span "SUBMIT" at bounding box center [461, 374] width 35 height 17
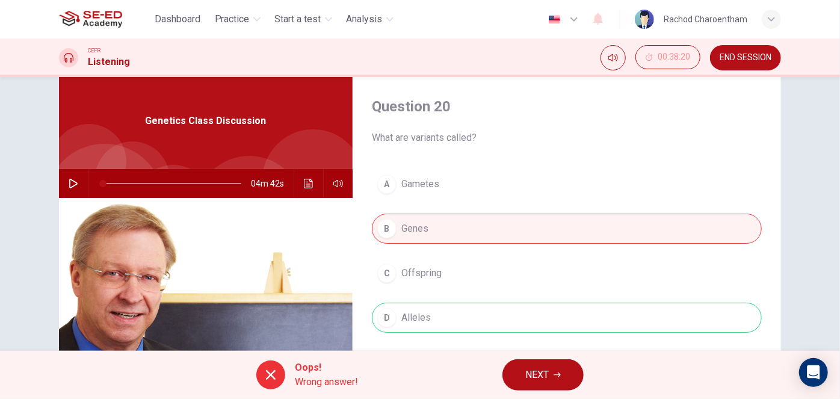
click at [518, 375] on button "NEXT" at bounding box center [542, 374] width 81 height 31
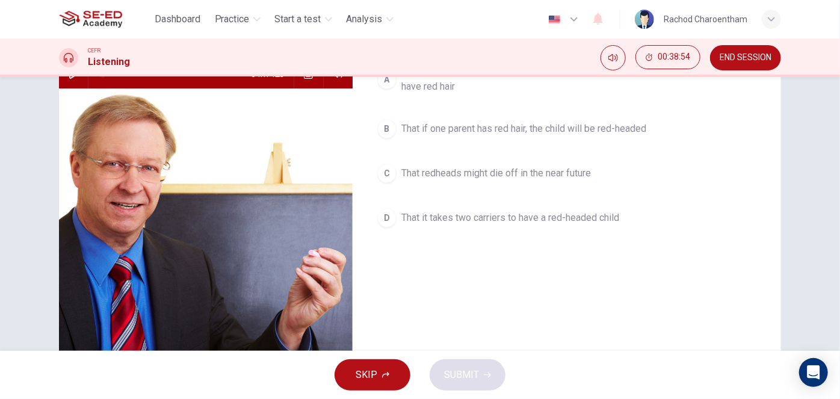
scroll to position [83, 0]
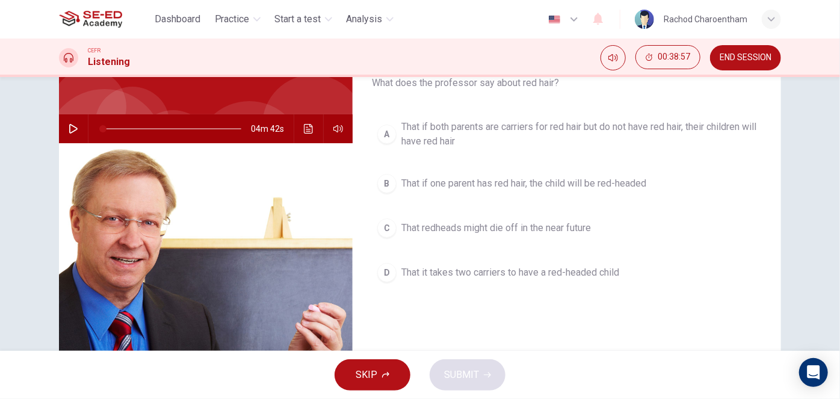
click at [535, 276] on span "That it takes two carriers to have a red-headed child" at bounding box center [510, 272] width 218 height 14
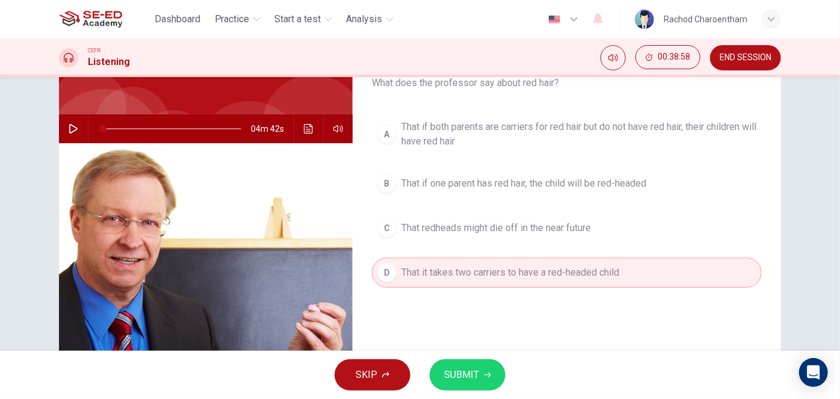
click at [466, 374] on span "SUBMIT" at bounding box center [461, 374] width 35 height 17
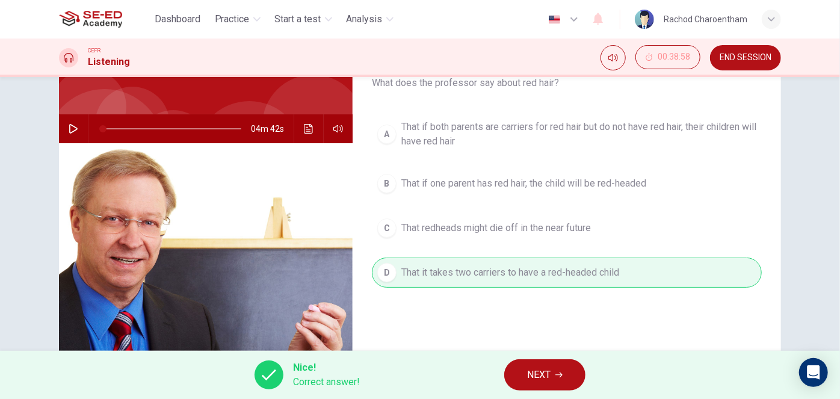
click at [525, 371] on button "NEXT" at bounding box center [544, 374] width 81 height 31
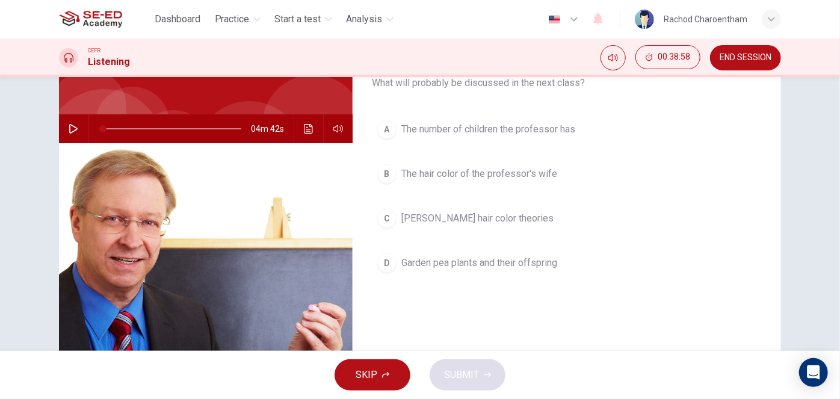
scroll to position [28, 0]
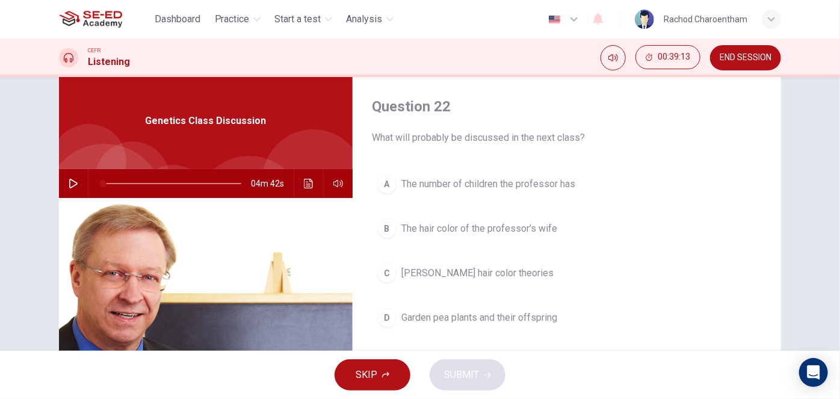
click at [449, 233] on span "The hair color of the professor's wife" at bounding box center [479, 228] width 156 height 14
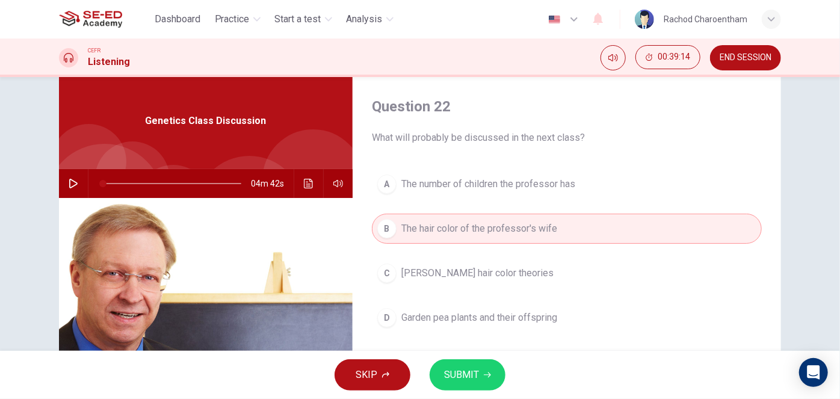
click at [467, 380] on span "SUBMIT" at bounding box center [461, 374] width 35 height 17
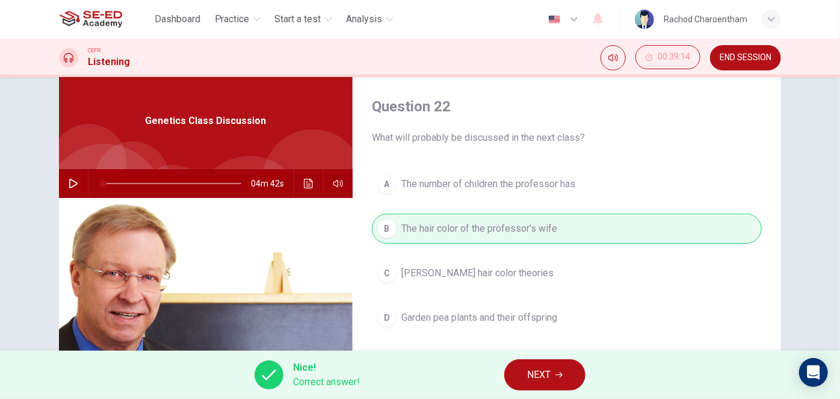
click at [537, 369] on span "NEXT" at bounding box center [538, 374] width 23 height 17
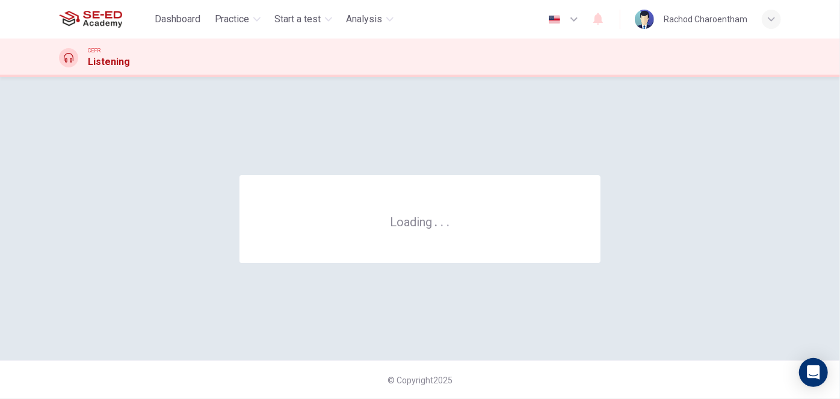
scroll to position [0, 0]
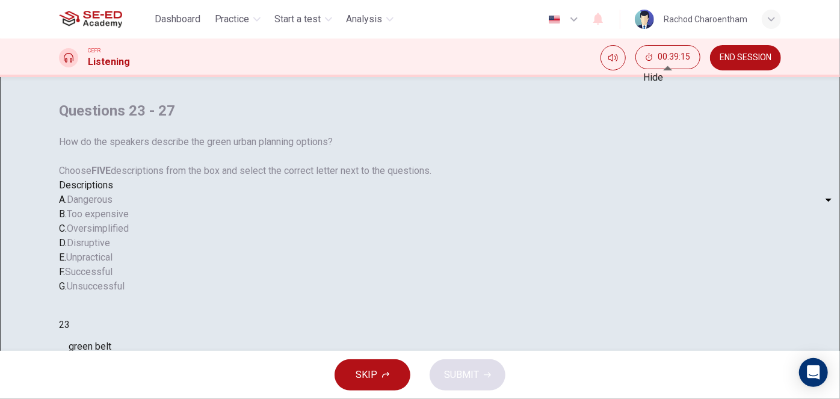
click at [717, 56] on button "END SESSION" at bounding box center [745, 57] width 71 height 25
